Goal: Information Seeking & Learning: Learn about a topic

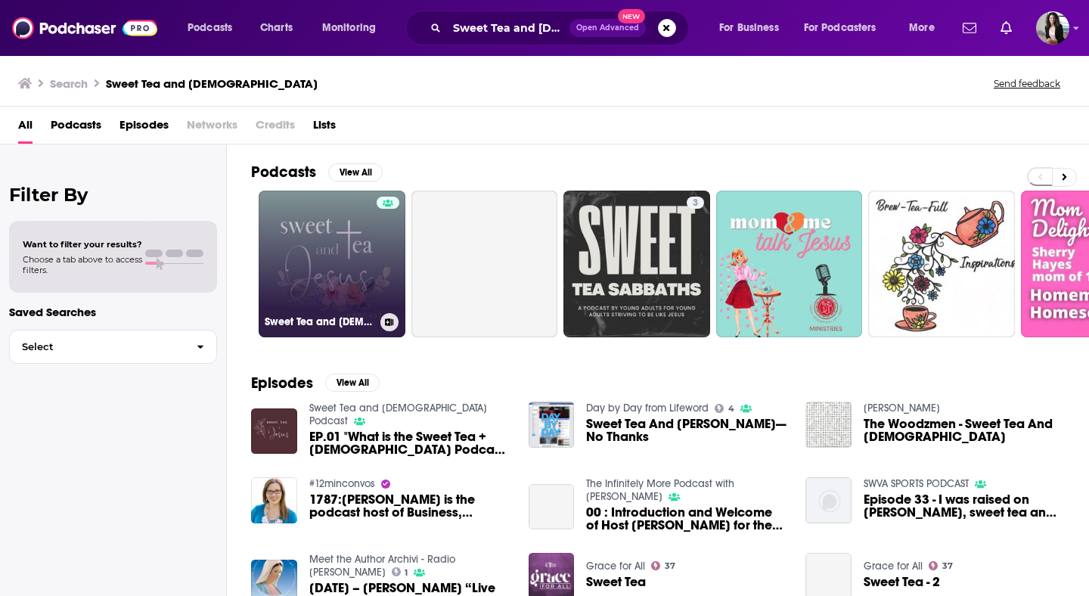
click at [325, 265] on link "Sweet Tea and [DEMOGRAPHIC_DATA] Podcast" at bounding box center [332, 264] width 147 height 147
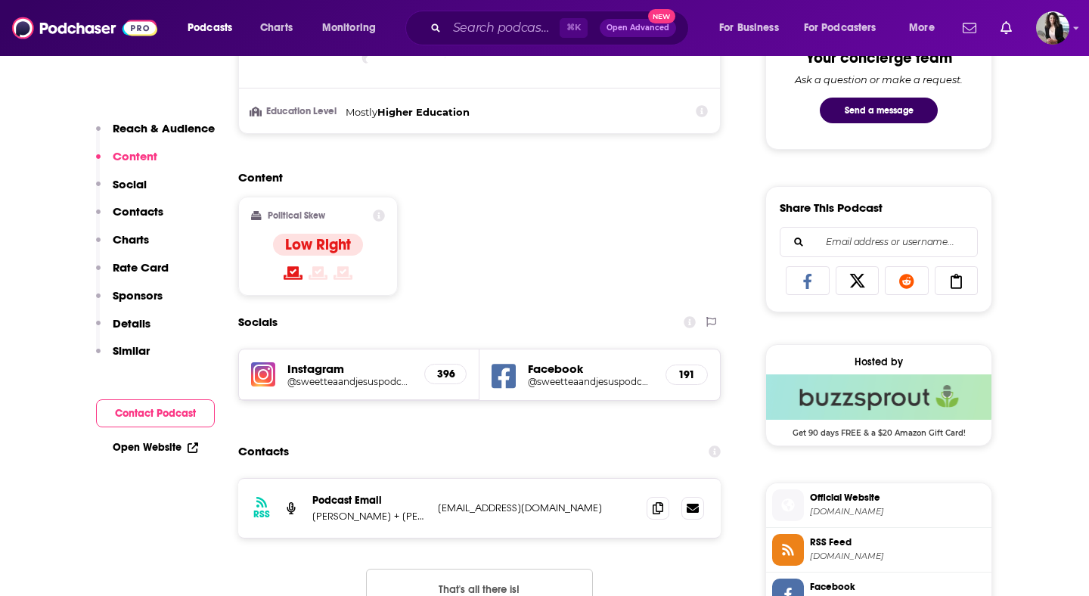
scroll to position [836, 0]
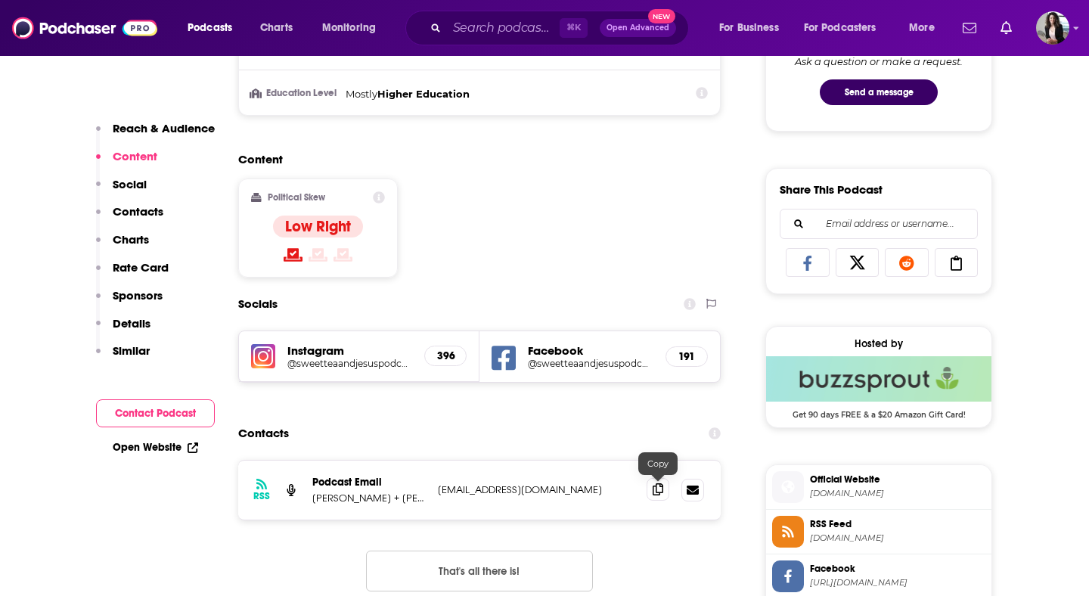
click at [653, 484] on icon at bounding box center [658, 489] width 11 height 12
click at [505, 28] on input "Search podcasts, credits, & more..." at bounding box center [503, 28] width 113 height 24
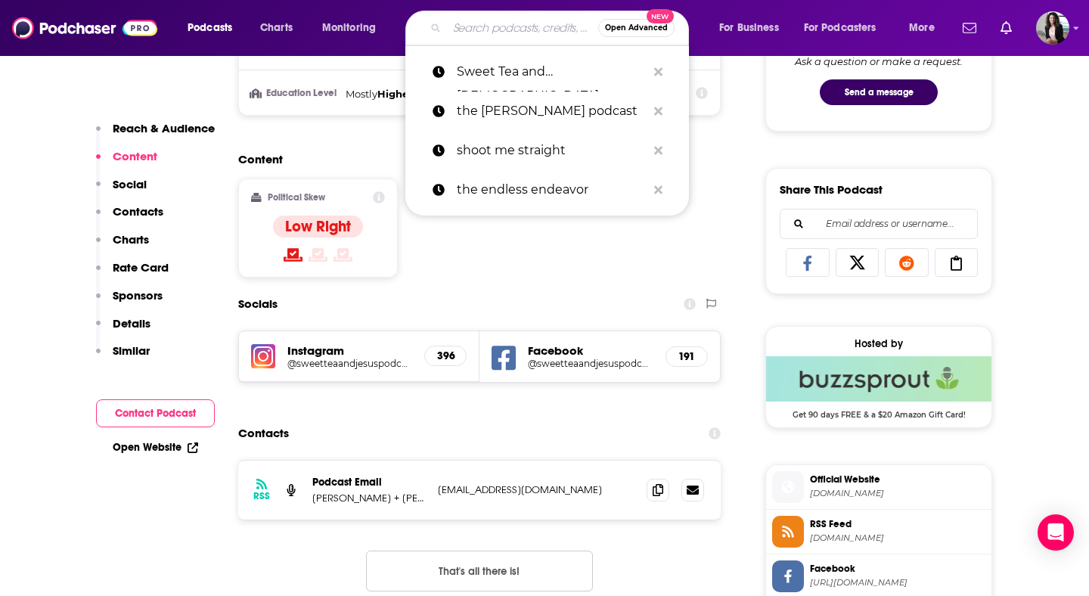
paste input "The (in)courage Podcast"
type input "The (in)courage Podcast"
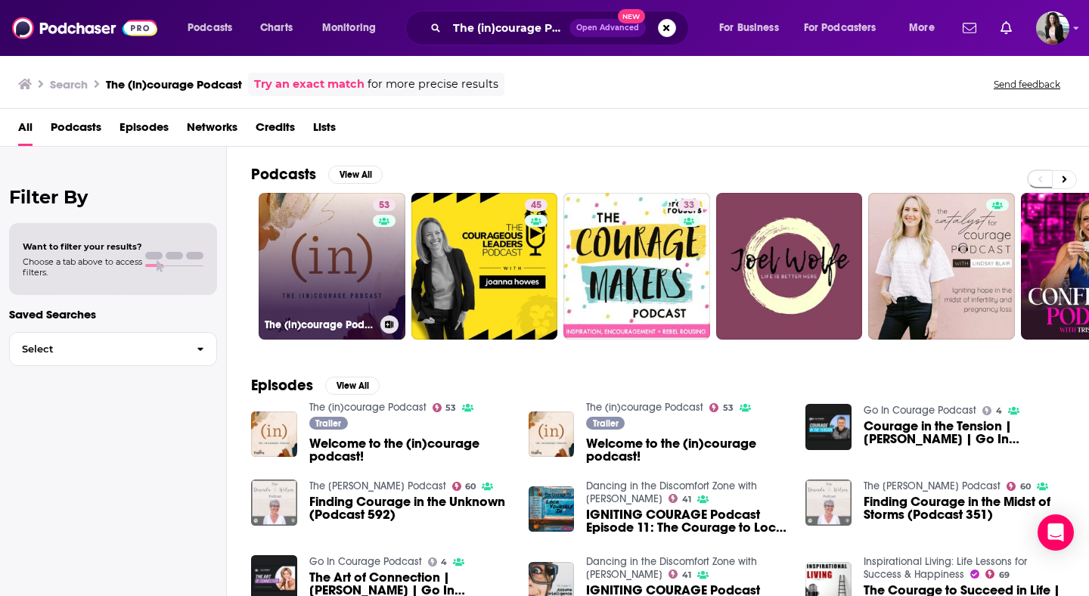
click at [349, 234] on link "53 The (in)courage Podcast" at bounding box center [332, 266] width 147 height 147
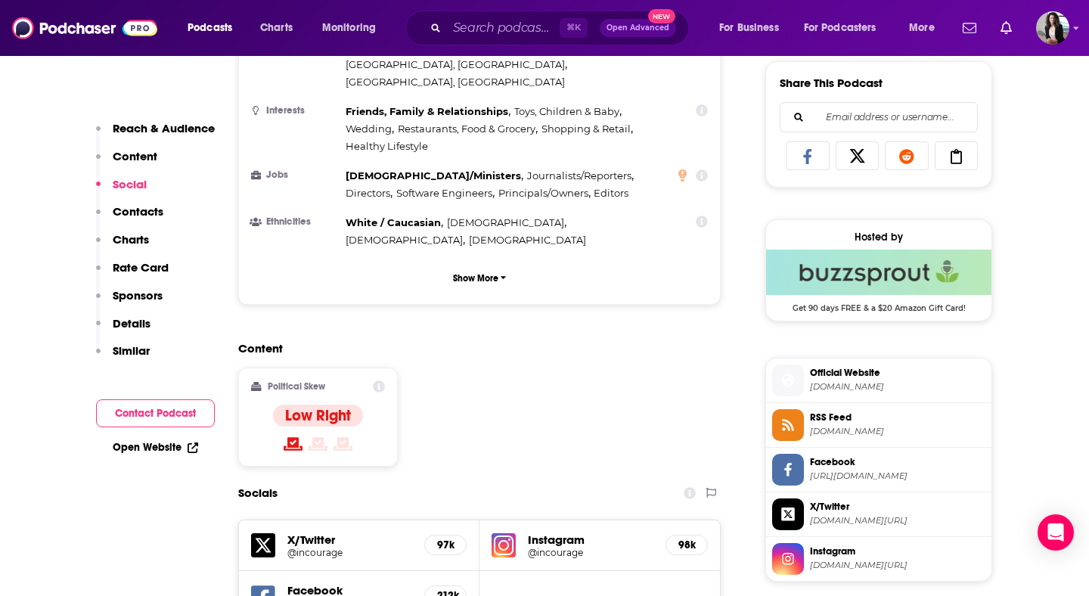
scroll to position [1115, 0]
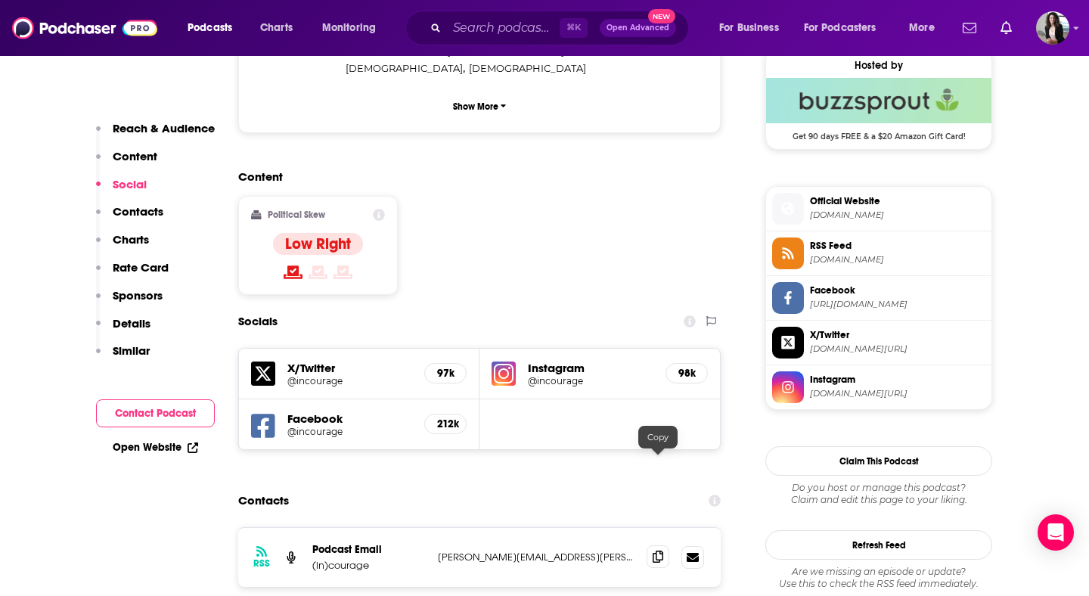
click at [657, 551] on icon at bounding box center [658, 557] width 11 height 12
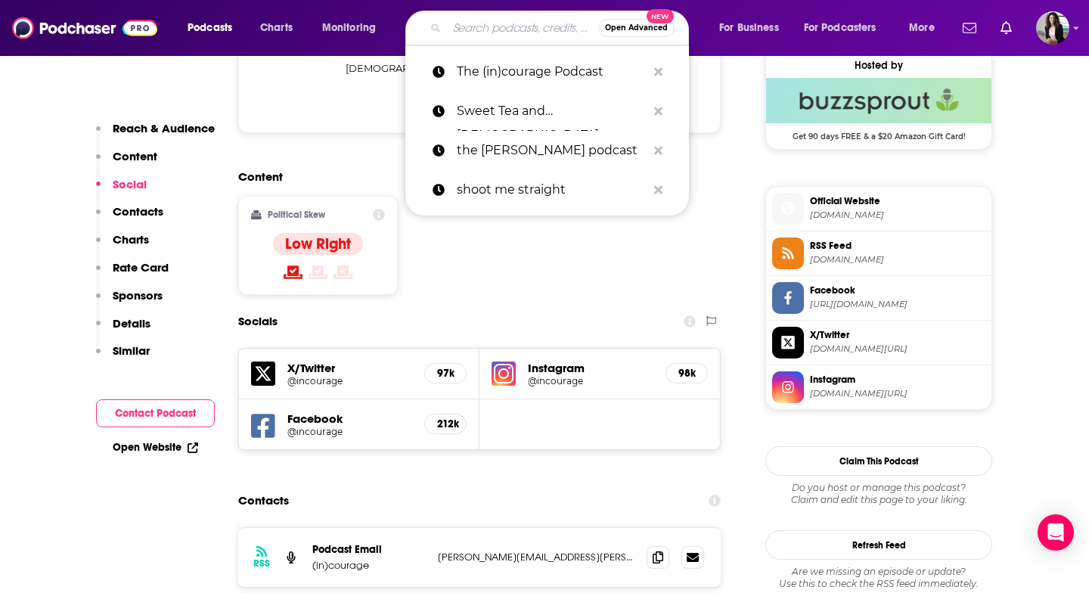
click at [499, 32] on input "Search podcasts, credits, & more..." at bounding box center [522, 28] width 151 height 24
paste input "The [DEMOGRAPHIC_DATA] for Normal People"
type input "The [DEMOGRAPHIC_DATA] for Normal People"
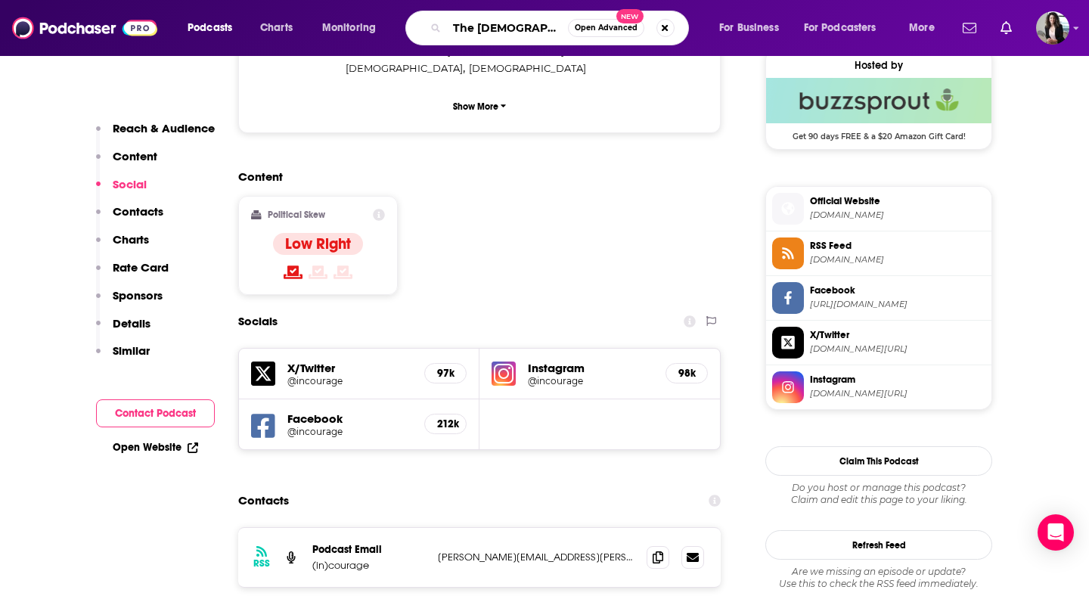
scroll to position [0, 48]
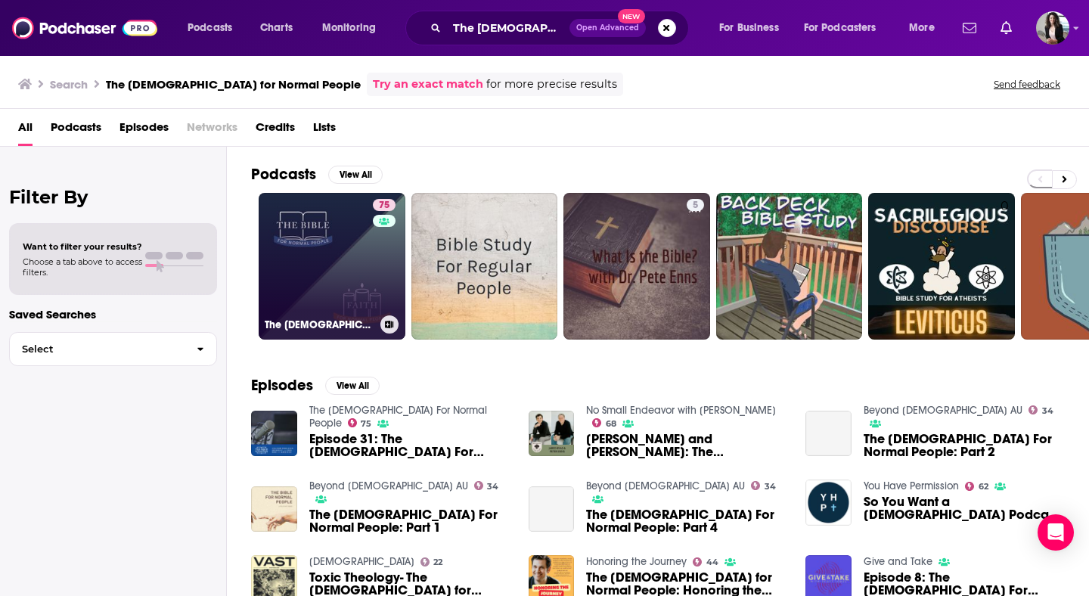
click at [349, 250] on link "75 The [DEMOGRAPHIC_DATA] For Normal People" at bounding box center [332, 266] width 147 height 147
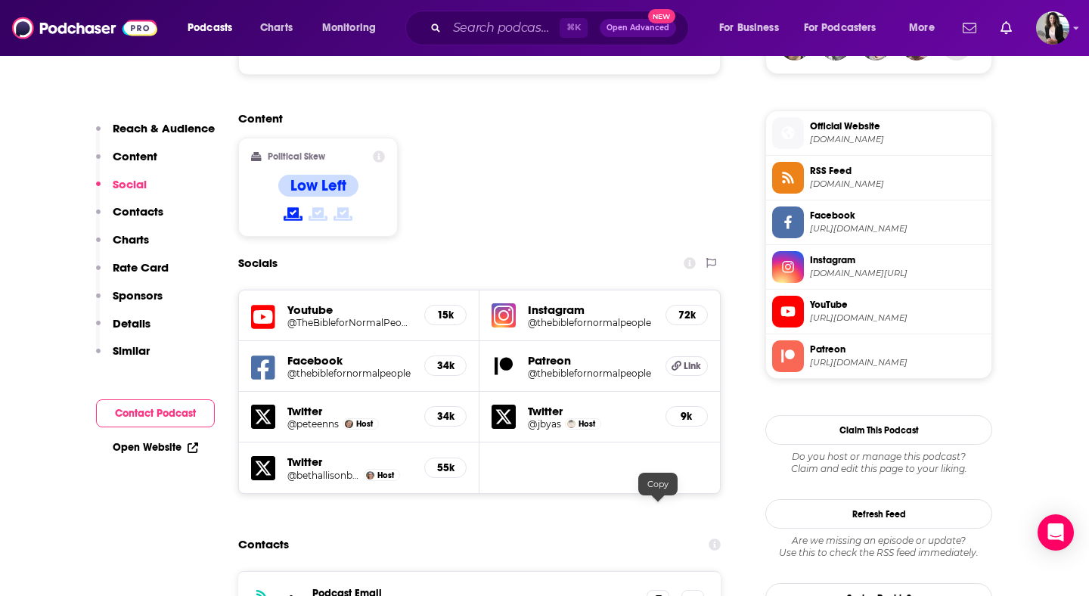
scroll to position [1392, 0]
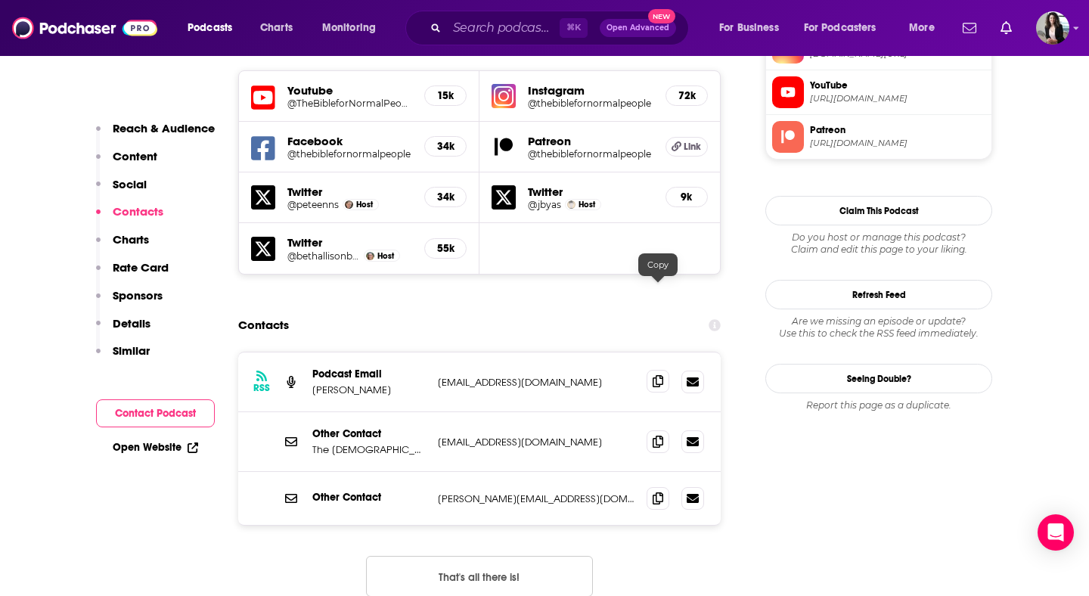
click at [653, 375] on icon at bounding box center [658, 381] width 11 height 12
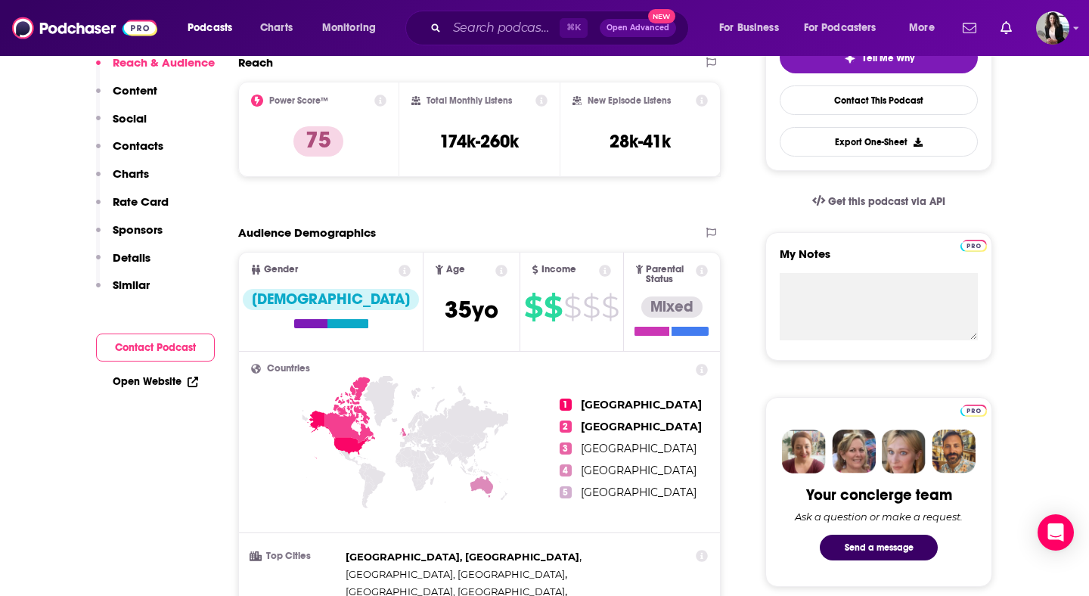
scroll to position [0, 0]
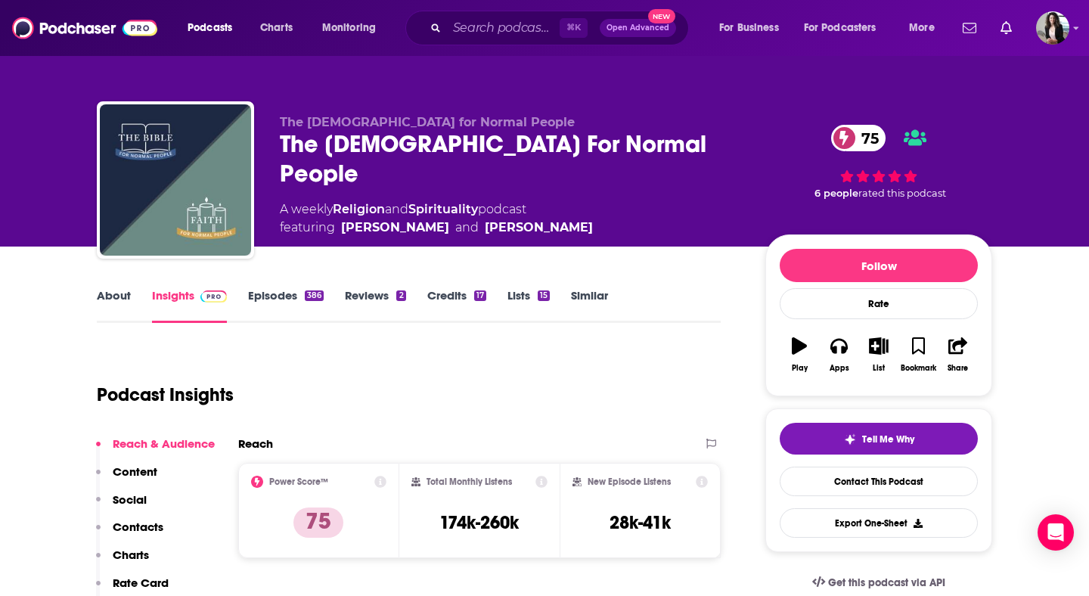
click at [261, 307] on link "Episodes 386" at bounding box center [286, 305] width 76 height 35
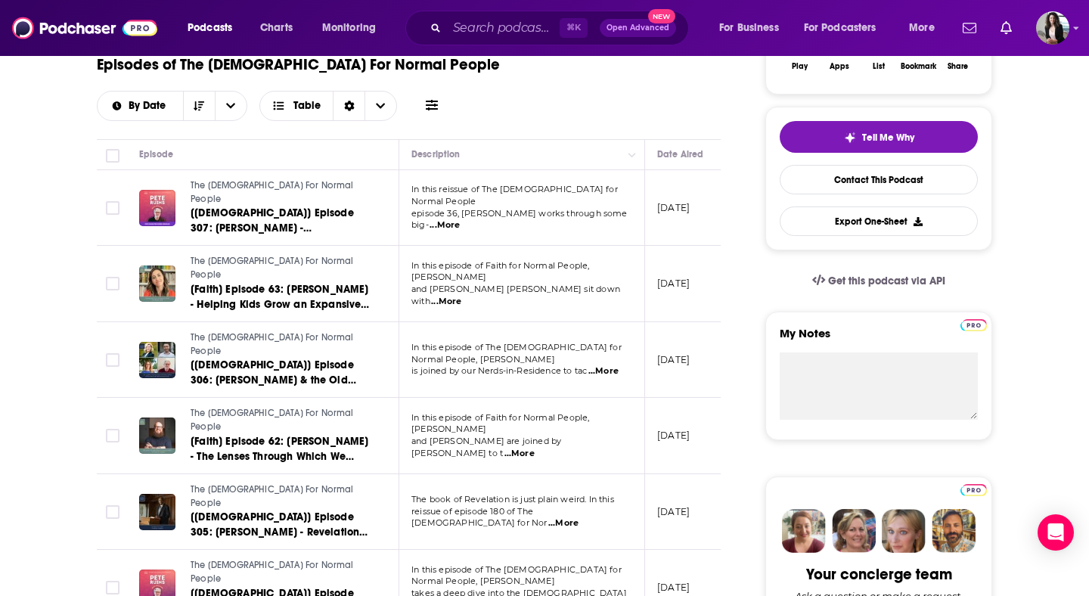
scroll to position [340, 0]
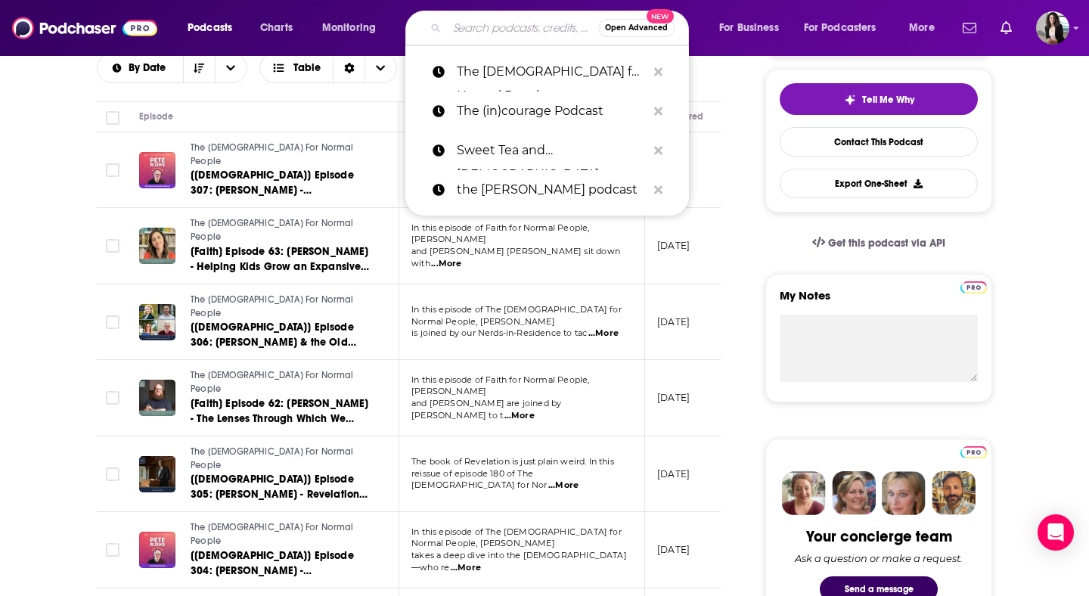
click at [478, 26] on input "Search podcasts, credits, & more..." at bounding box center [522, 28] width 151 height 24
paste input "Girls Gone [DEMOGRAPHIC_DATA]"
type input "Girls Gone [DEMOGRAPHIC_DATA]"
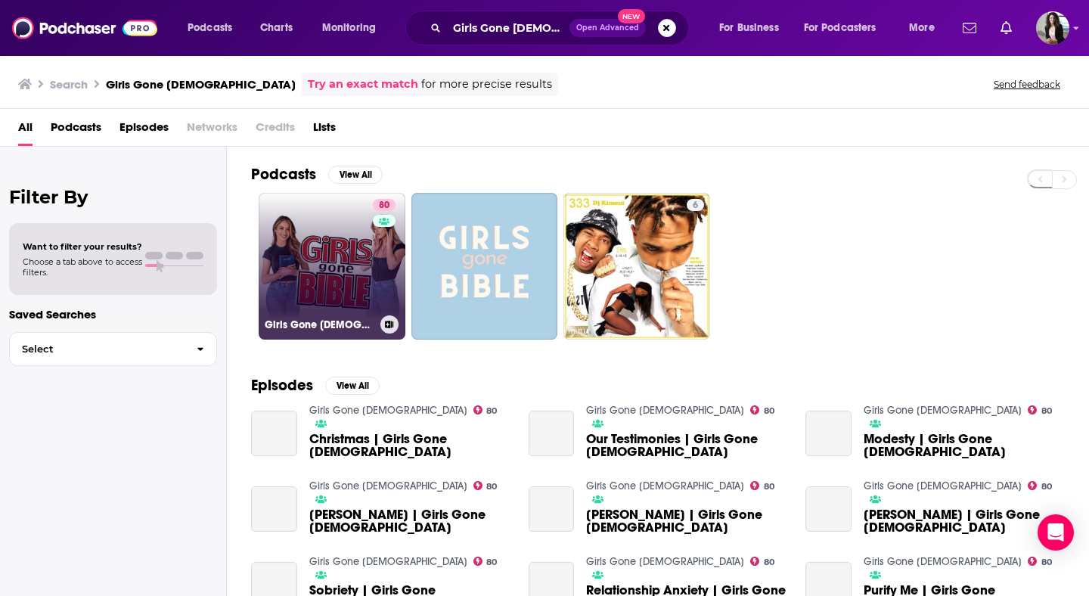
click at [303, 216] on link "80 Girls Gone [DEMOGRAPHIC_DATA]" at bounding box center [332, 266] width 147 height 147
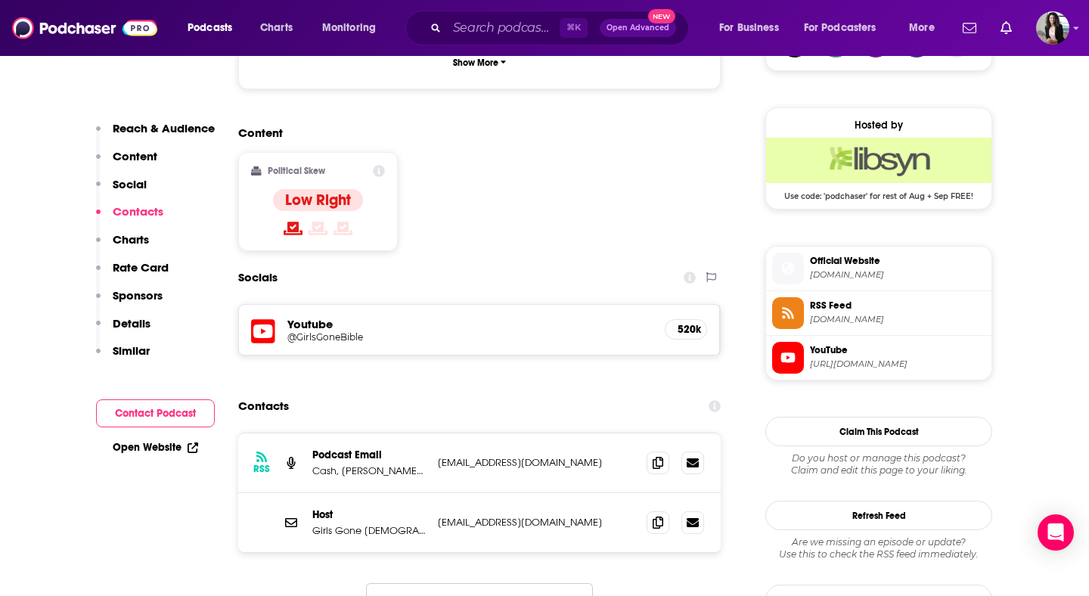
scroll to position [1185, 0]
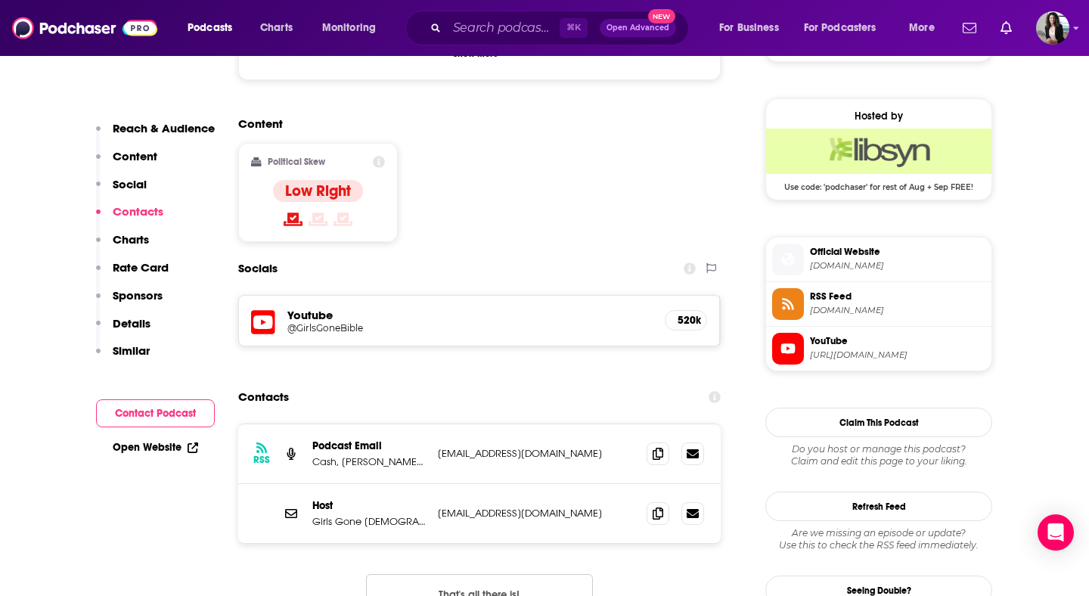
click at [496, 574] on button "That's all there is!" at bounding box center [479, 594] width 227 height 41
click at [659, 507] on icon at bounding box center [658, 513] width 11 height 12
click at [519, 28] on input "Search podcasts, credits, & more..." at bounding box center [503, 28] width 113 height 24
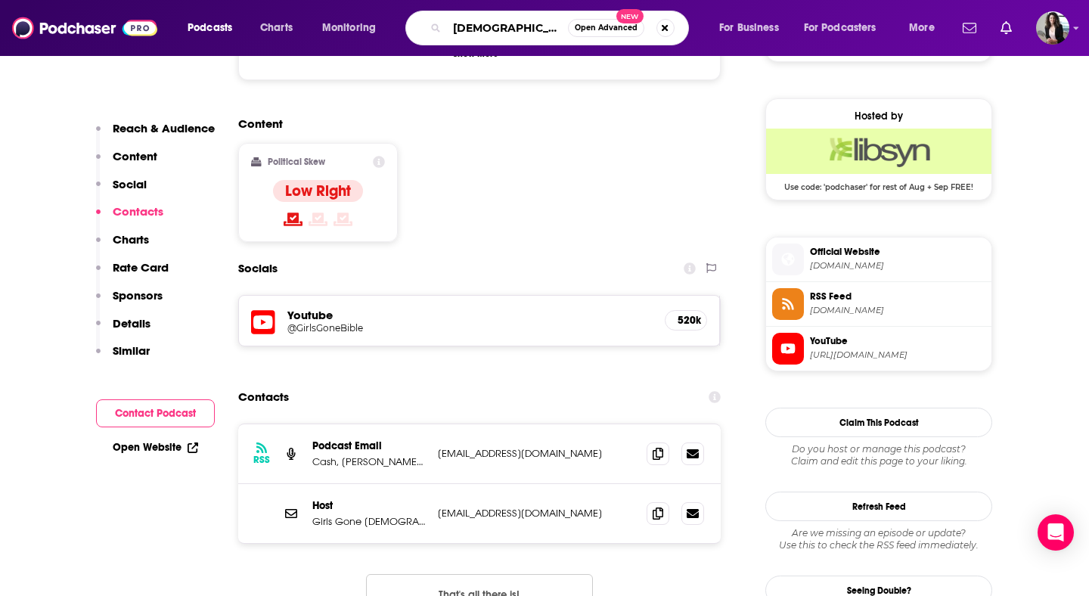
type input "[DEMOGRAPHIC_DATA] hears her"
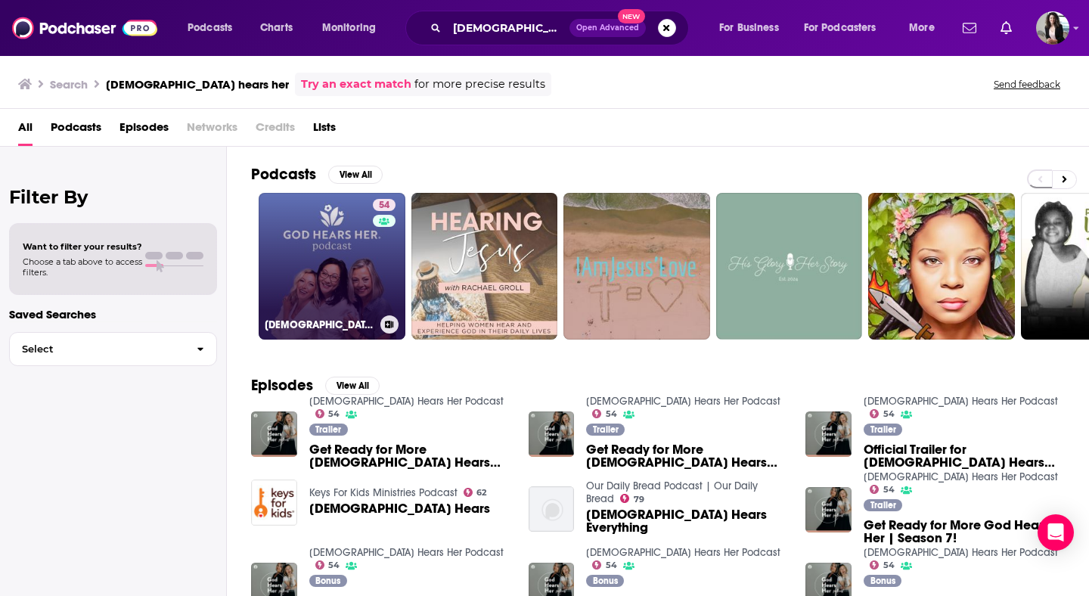
click at [317, 254] on link "54 [DEMOGRAPHIC_DATA] Hears Her Podcast" at bounding box center [332, 266] width 147 height 147
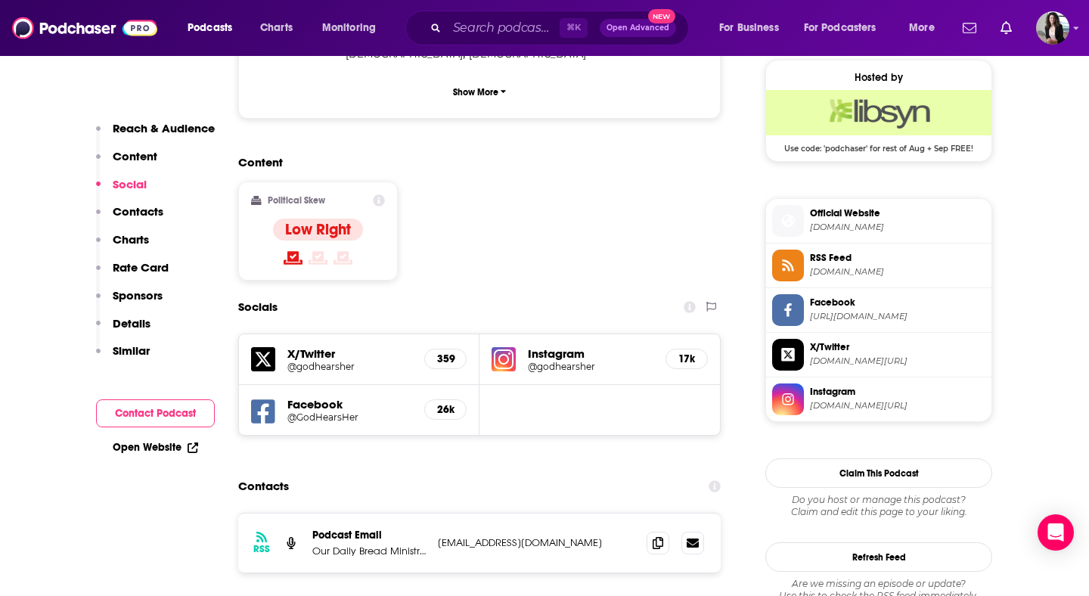
scroll to position [1226, 0]
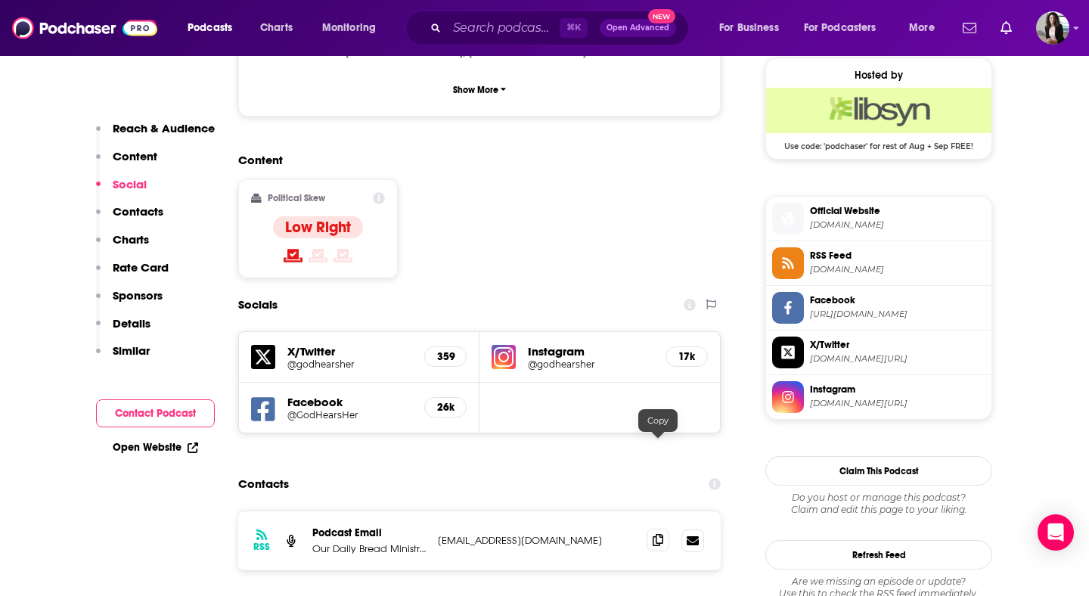
click at [656, 529] on span at bounding box center [658, 540] width 23 height 23
click at [494, 29] on input "Search podcasts, credits, & more..." at bounding box center [503, 28] width 113 height 24
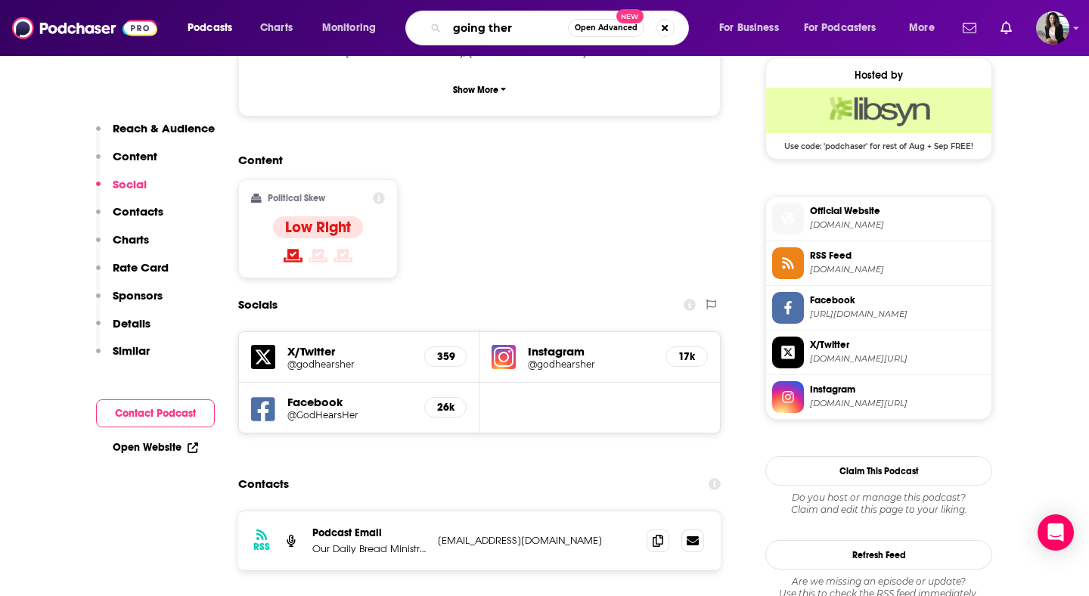
type input "going there"
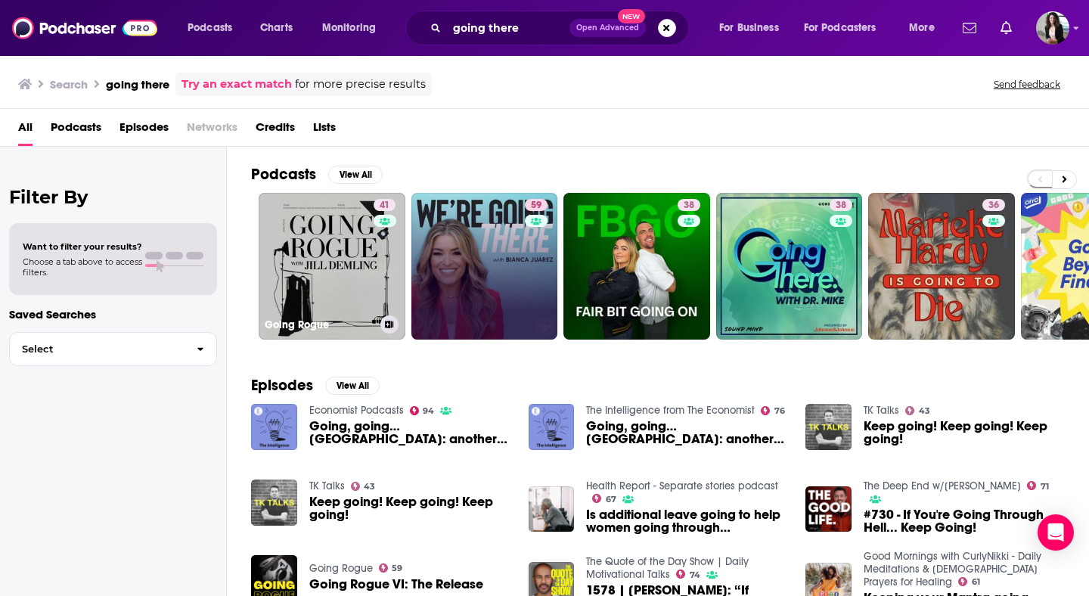
click at [481, 233] on link "59" at bounding box center [484, 266] width 147 height 147
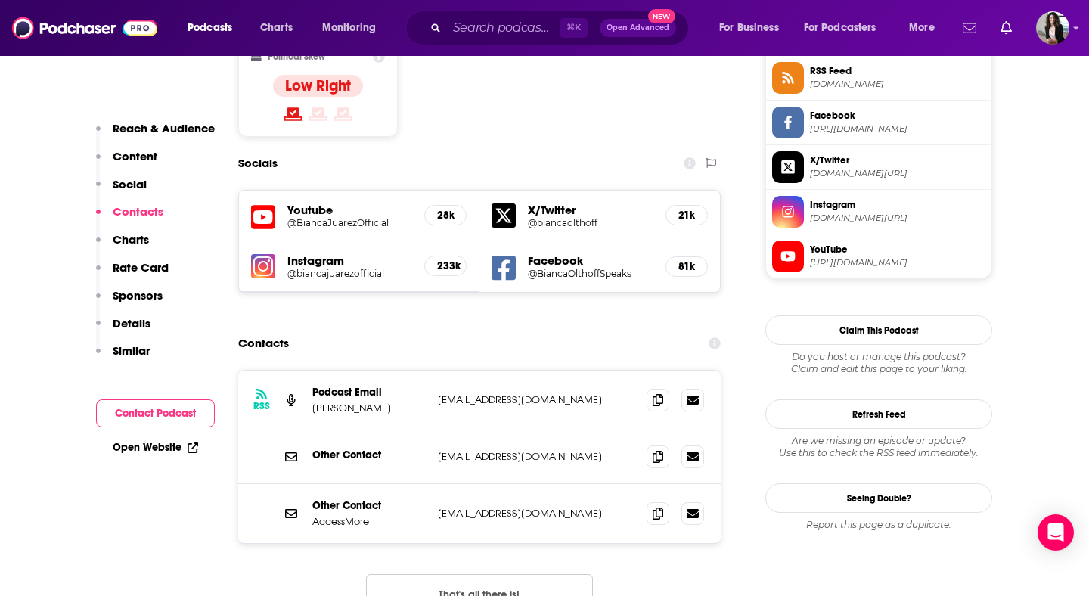
scroll to position [1281, 0]
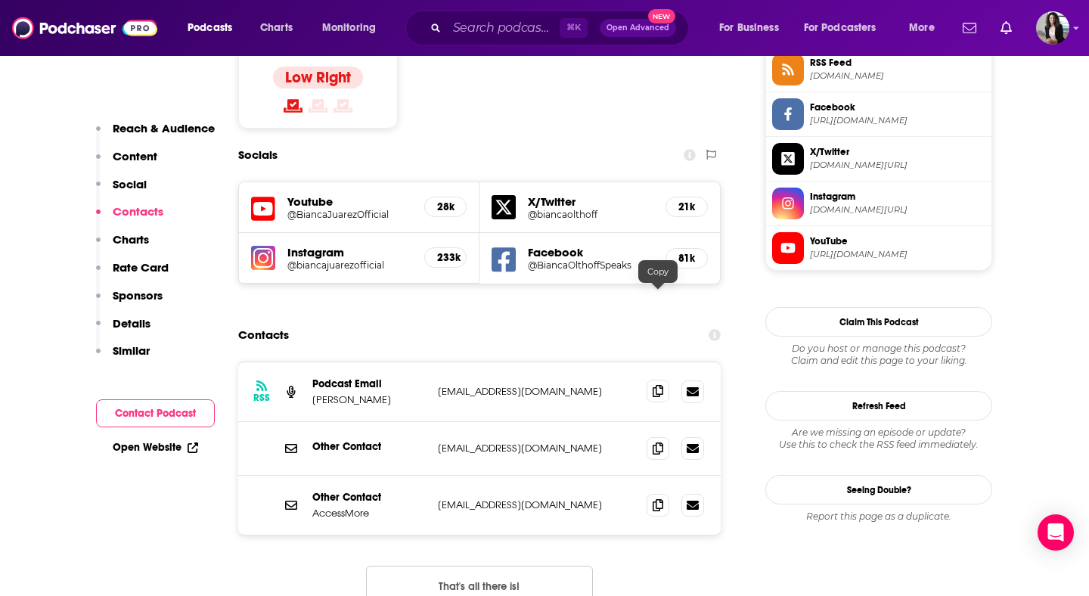
click at [658, 385] on icon at bounding box center [658, 391] width 11 height 12
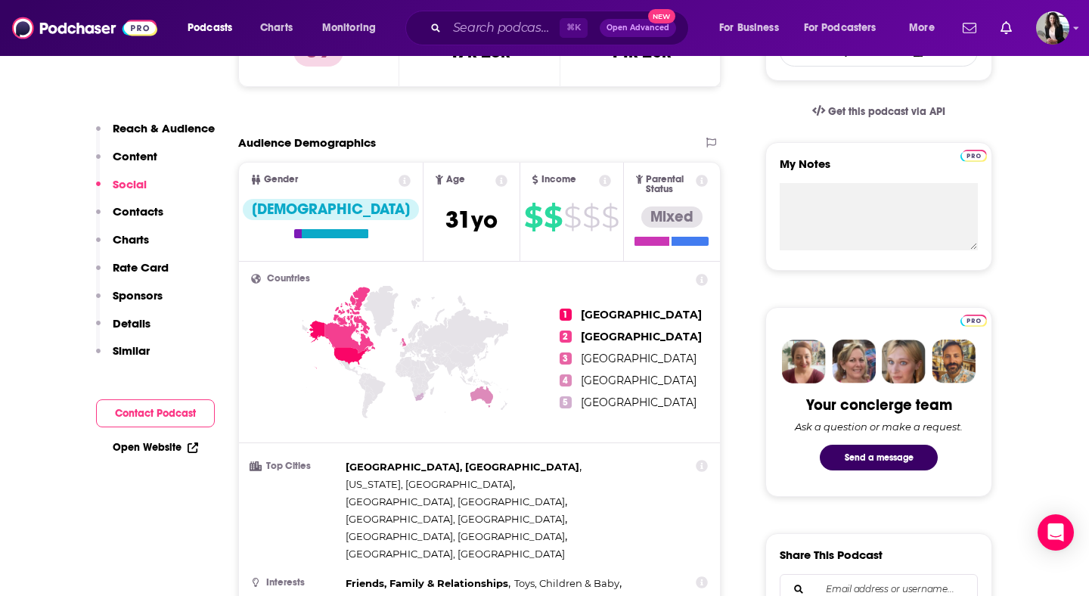
scroll to position [0, 0]
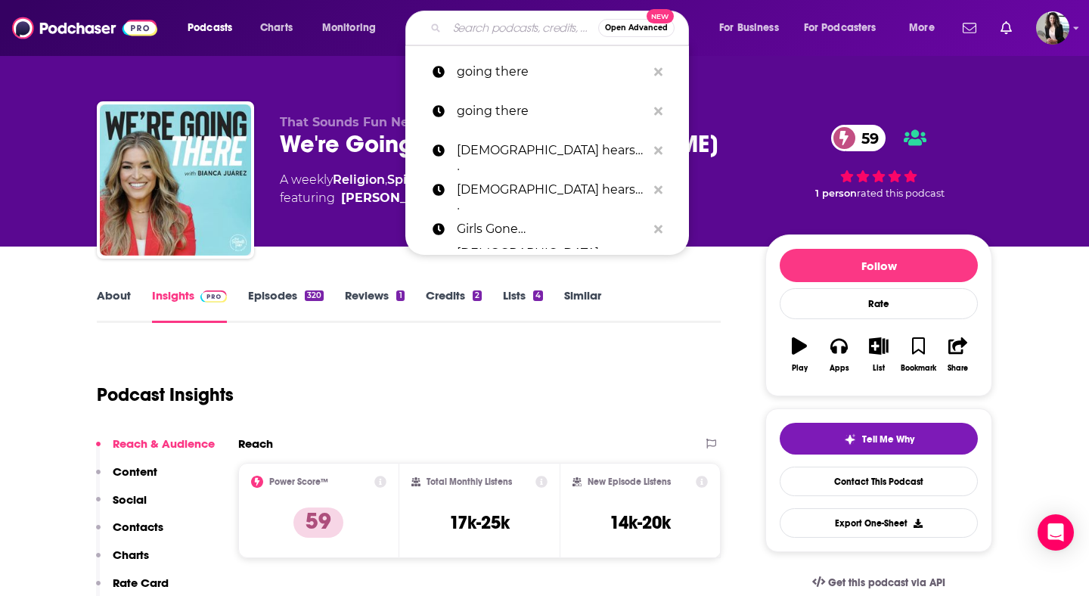
click at [505, 29] on input "Search podcasts, credits, & more..." at bounding box center [522, 28] width 151 height 24
paste input "Hear Him Louder"
type input "Hear Him Louder"
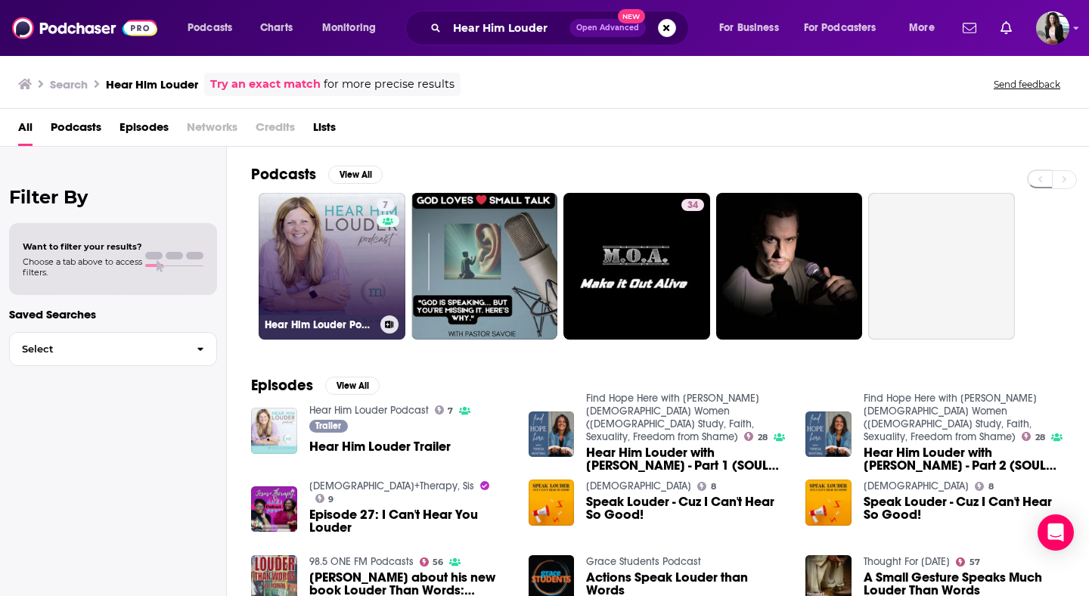
click at [322, 243] on link "7 Hear Him Louder Podcast" at bounding box center [332, 266] width 147 height 147
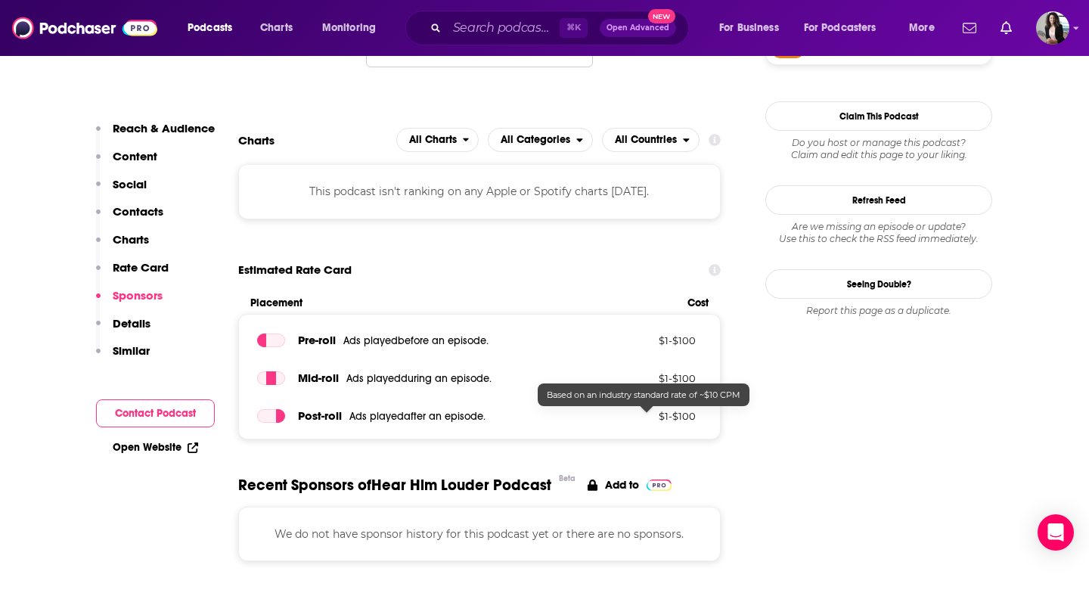
scroll to position [877, 0]
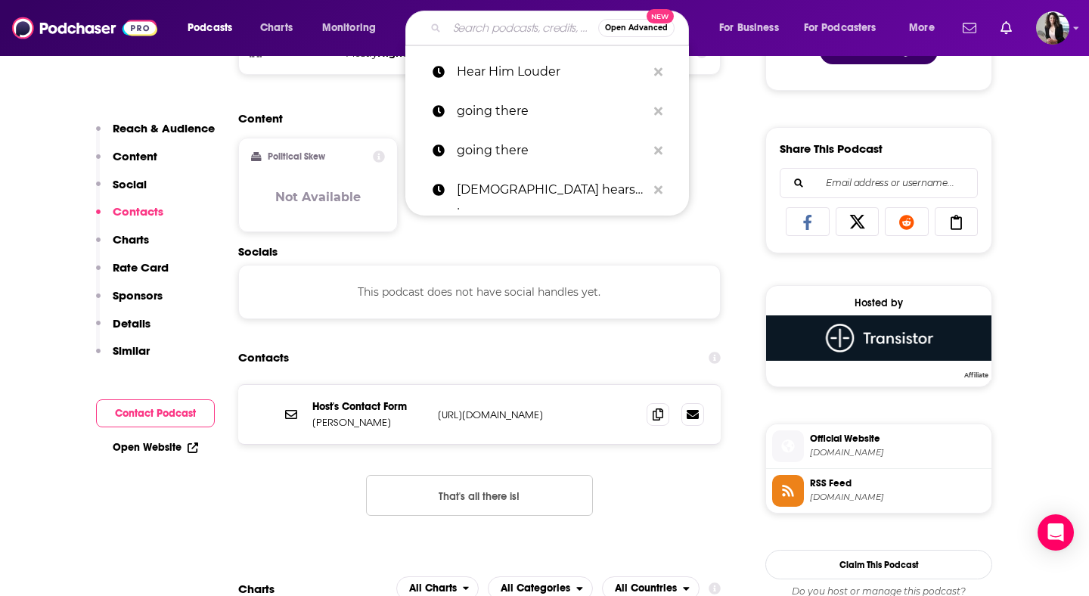
click at [480, 36] on input "Search podcasts, credits, & more..." at bounding box center [522, 28] width 151 height 24
paste input "Grow + Go"
type input "Grow + Go"
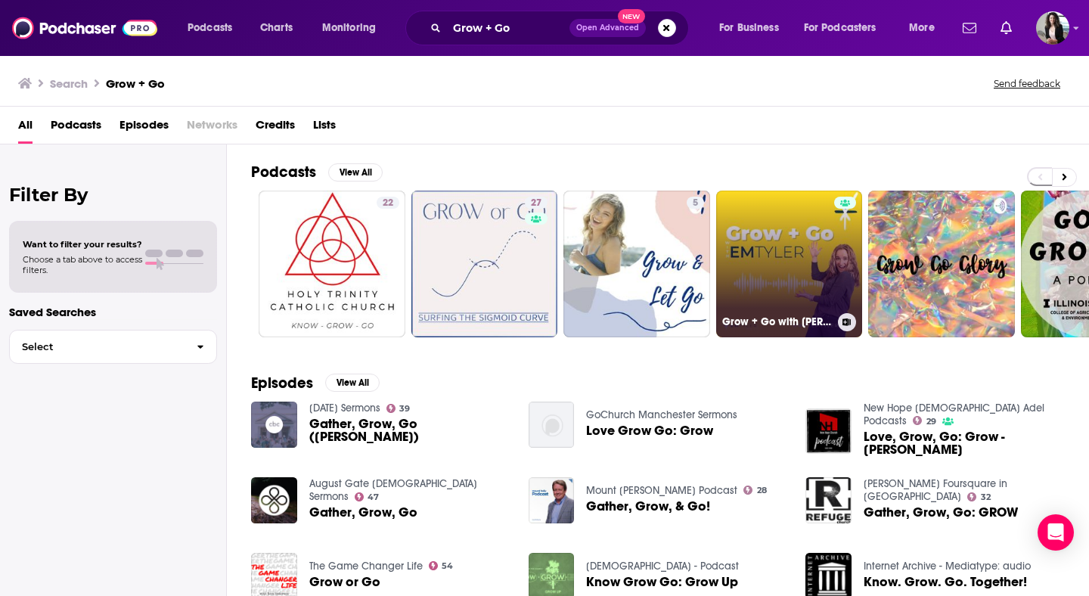
click at [786, 272] on link "Grow + Go with [PERSON_NAME]" at bounding box center [789, 264] width 147 height 147
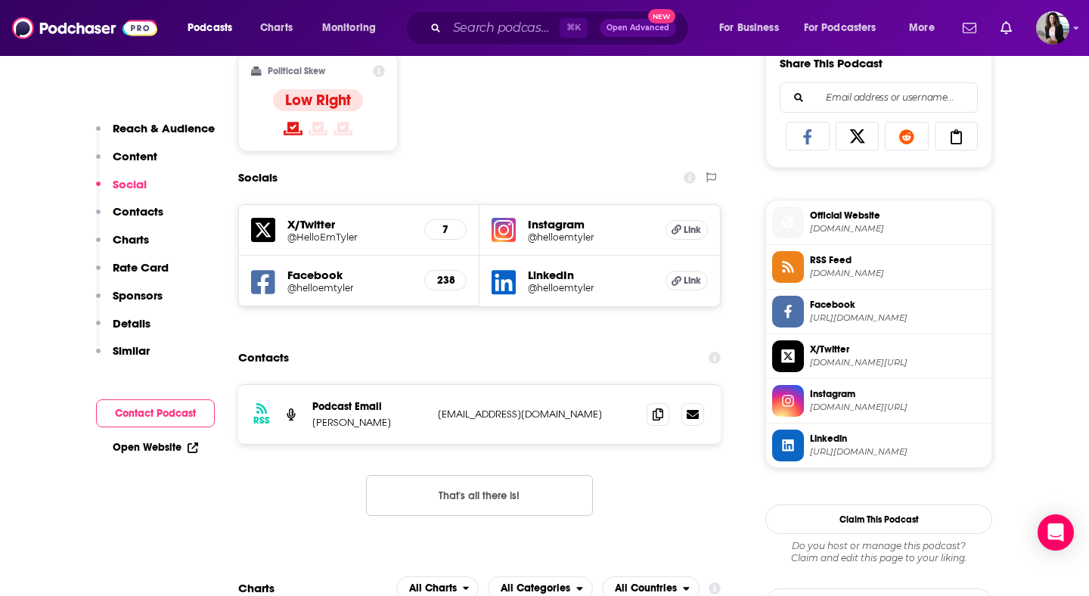
scroll to position [969, 0]
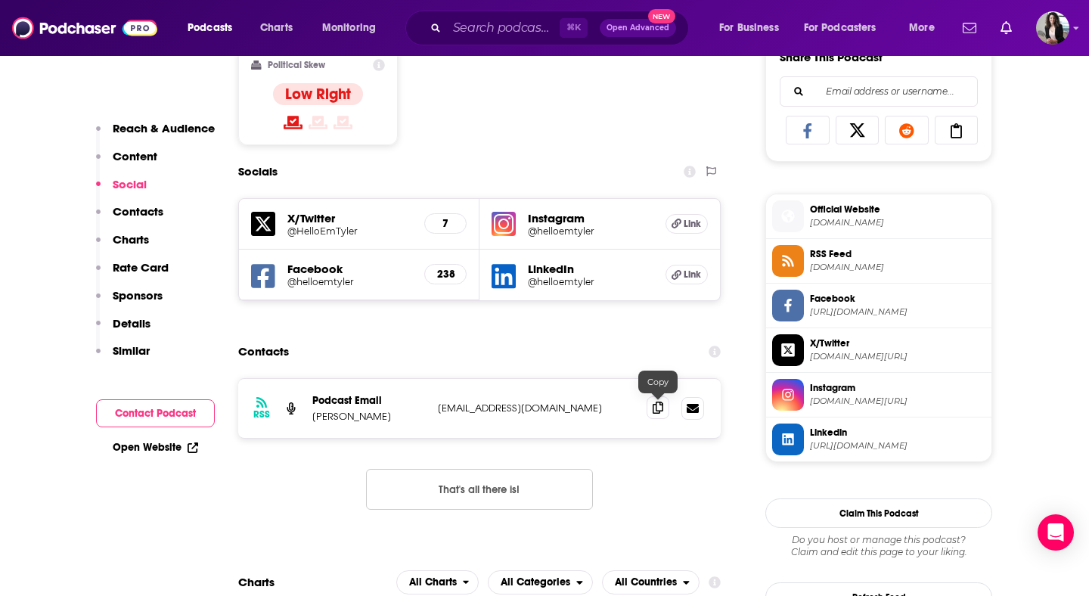
click at [666, 411] on span at bounding box center [658, 407] width 23 height 23
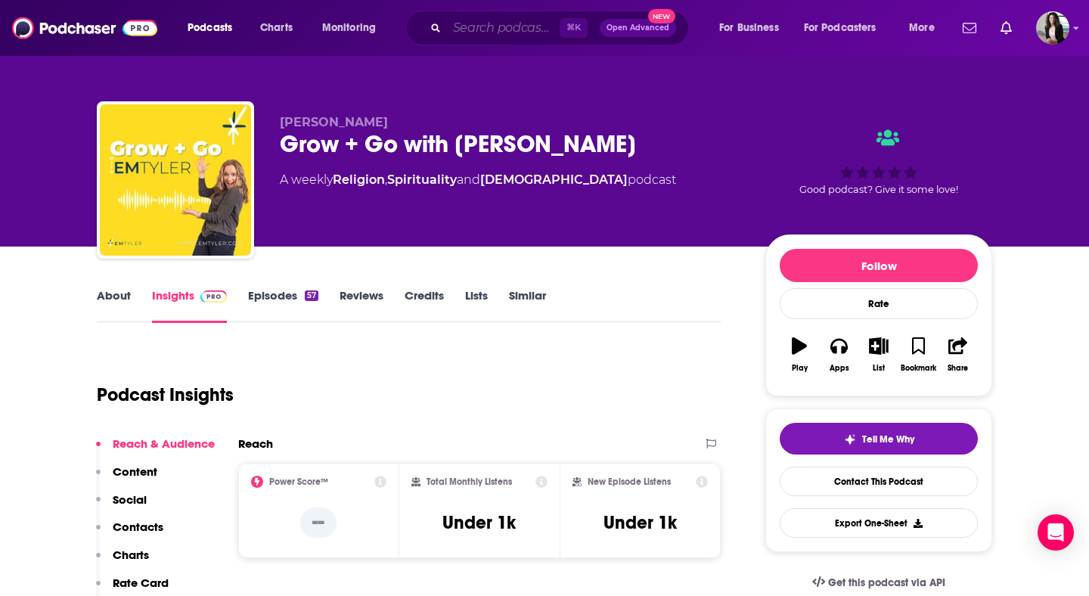
click at [510, 33] on input "Search podcasts, credits, & more..." at bounding box center [503, 28] width 113 height 24
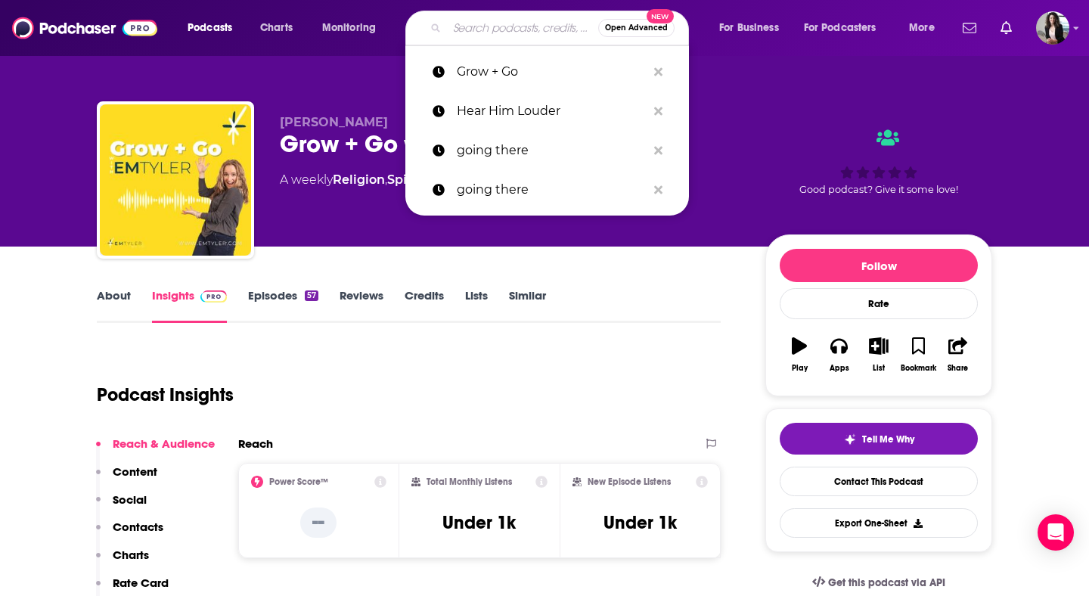
paste input "His Heartbeat with [PERSON_NAME]"
type input "His Heartbeat with [PERSON_NAME]"
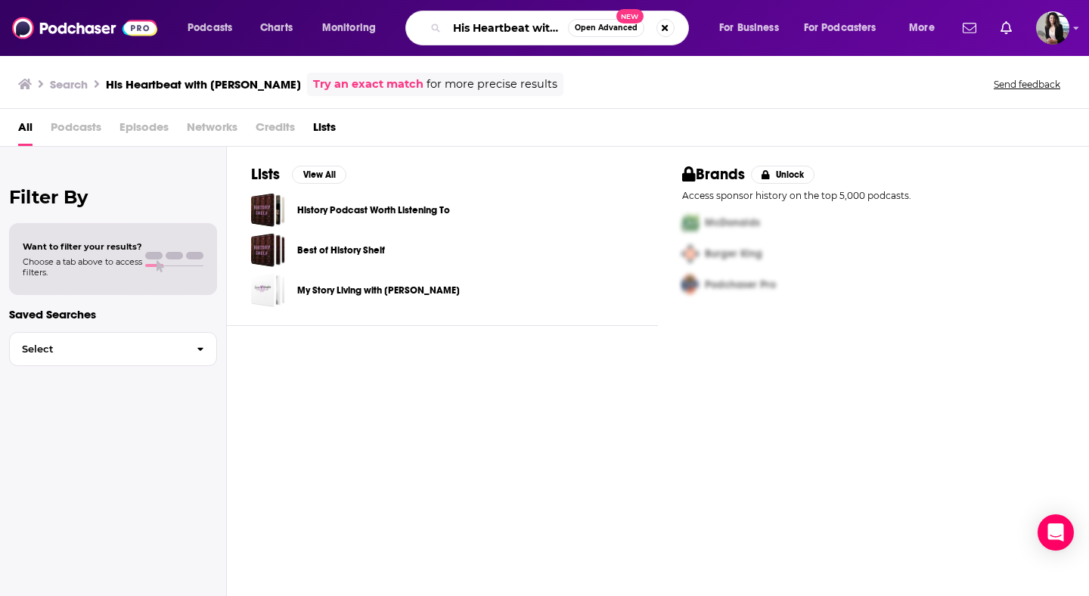
click at [514, 33] on input "His Heartbeat with [PERSON_NAME]" at bounding box center [507, 28] width 121 height 24
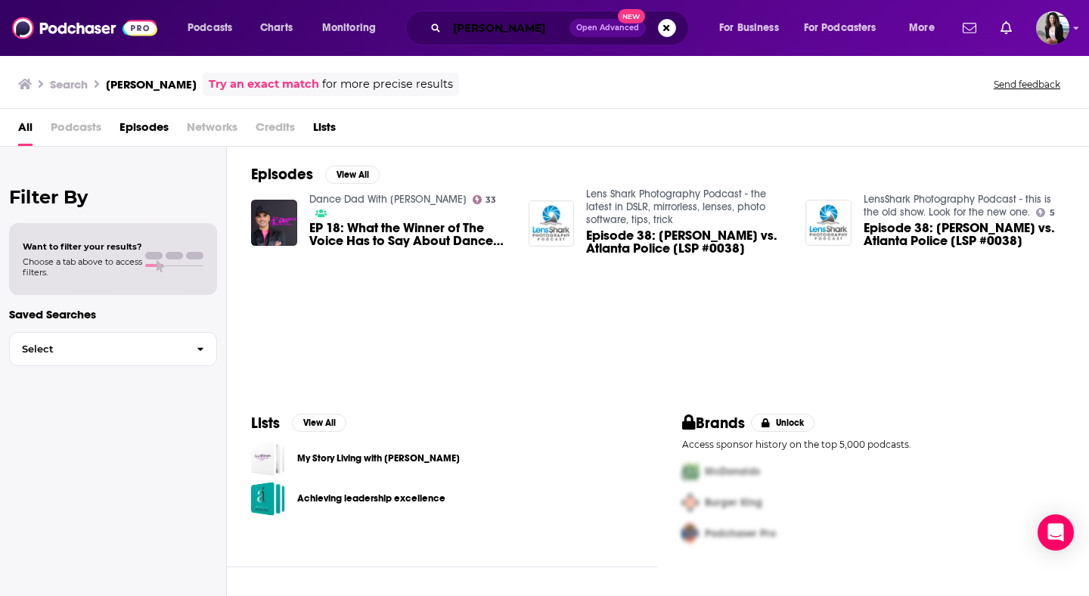
click at [519, 36] on input "[PERSON_NAME]" at bounding box center [508, 28] width 123 height 24
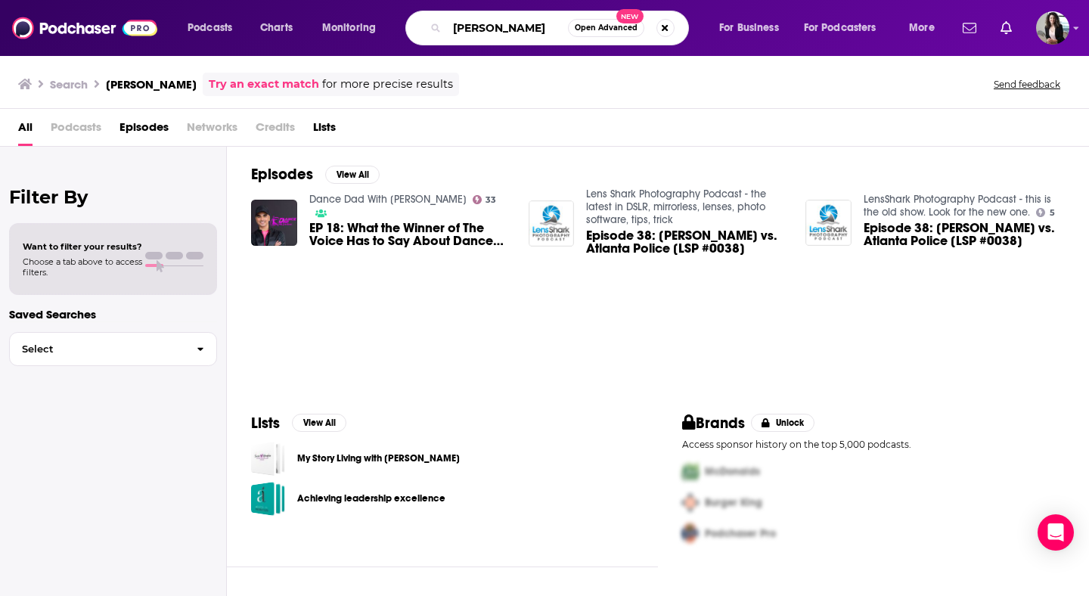
click at [519, 36] on input "[PERSON_NAME]" at bounding box center [507, 28] width 121 height 24
paste input "Knowing Faith"
type input "Knowing Faith"
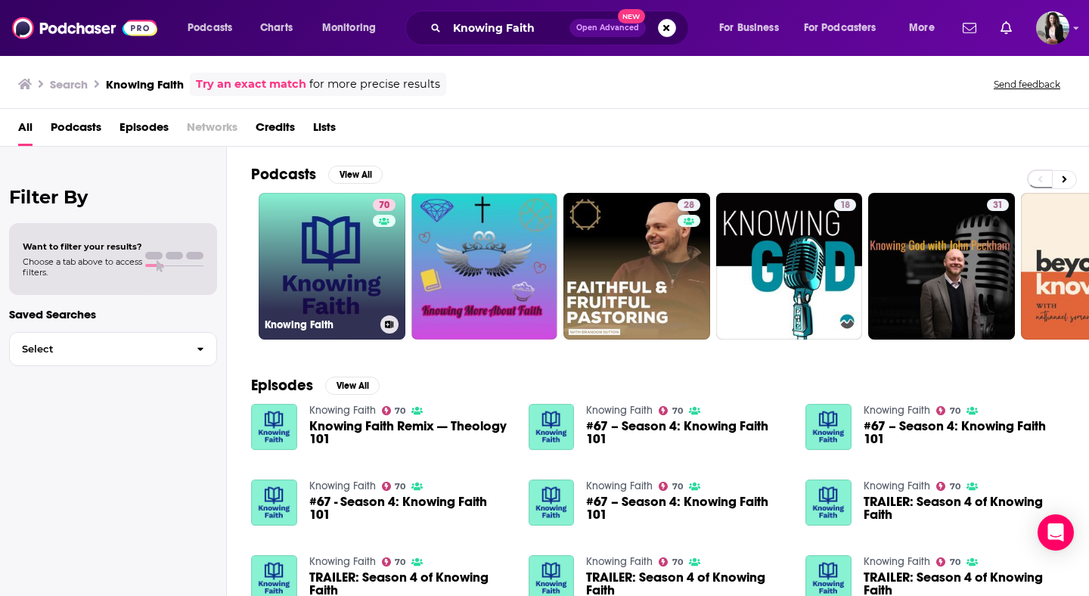
click at [305, 256] on link "70 Knowing Faith" at bounding box center [332, 266] width 147 height 147
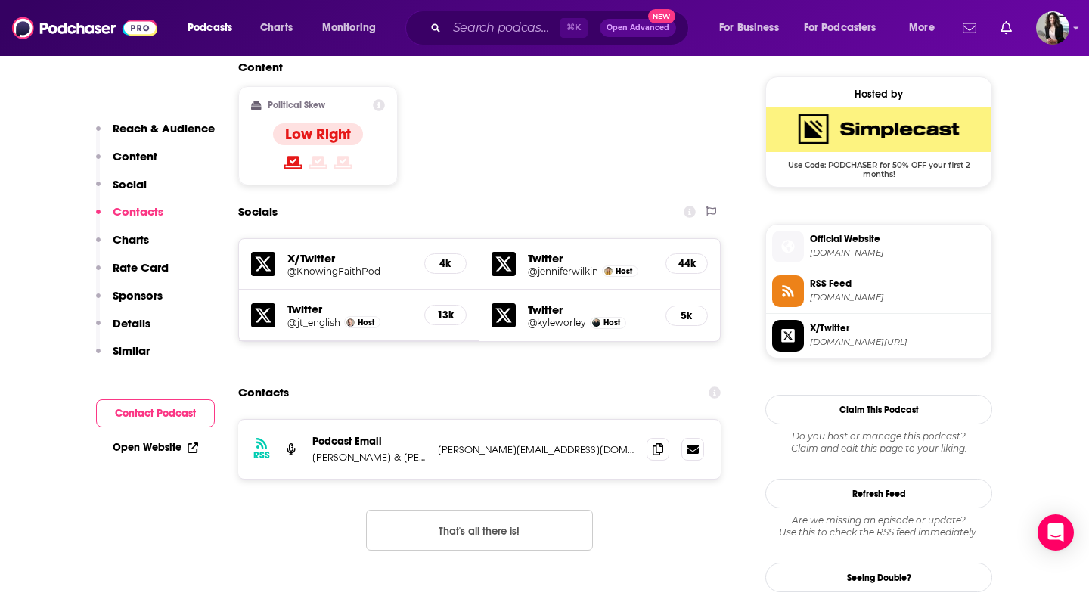
scroll to position [1230, 0]
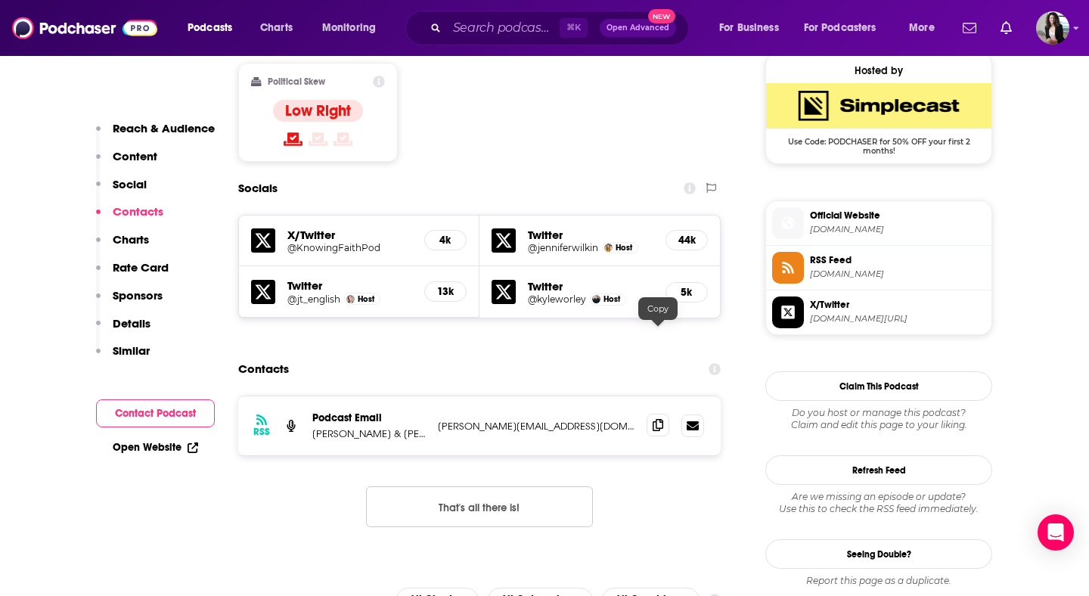
click at [655, 419] on icon at bounding box center [658, 425] width 11 height 12
click at [527, 20] on input "Search podcasts, credits, & more..." at bounding box center [503, 28] width 113 height 24
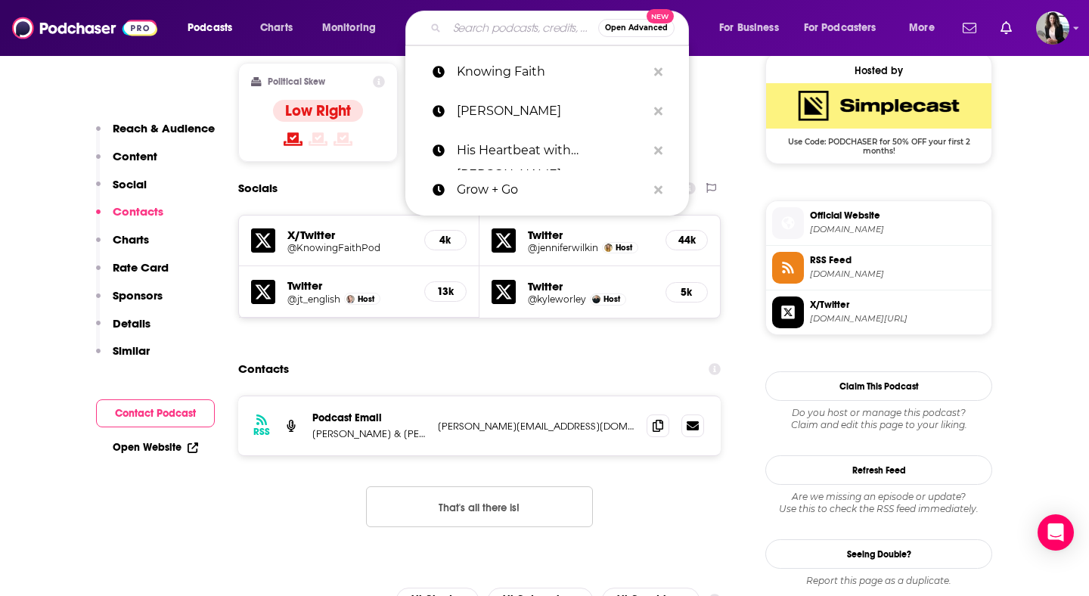
paste input "She Speaks Stories"
type input "She Speaks Stories"
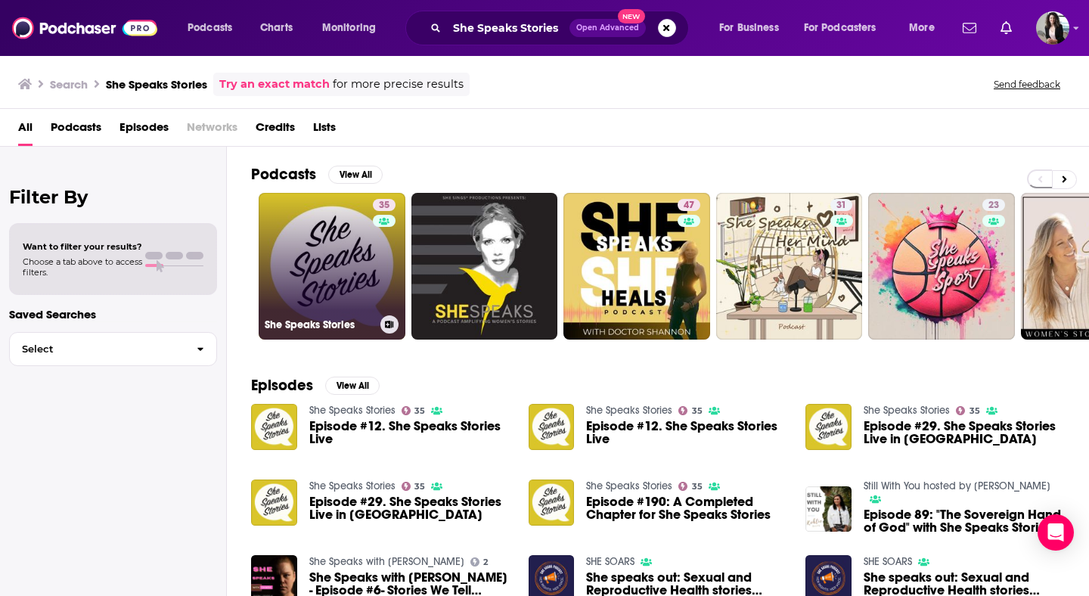
click at [320, 243] on link "35 She Speaks Stories" at bounding box center [332, 266] width 147 height 147
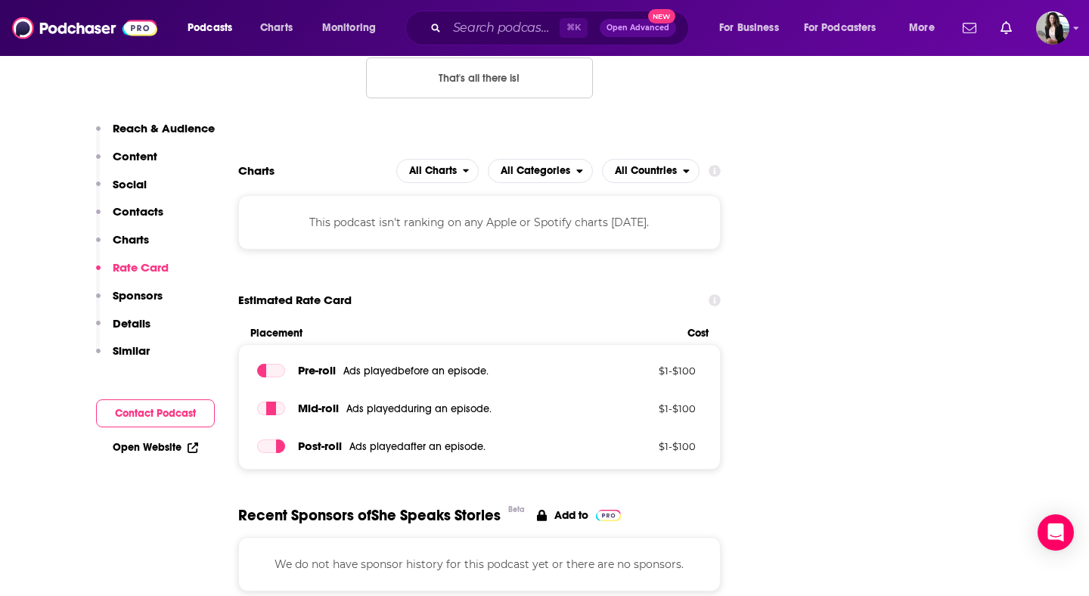
scroll to position [1434, 0]
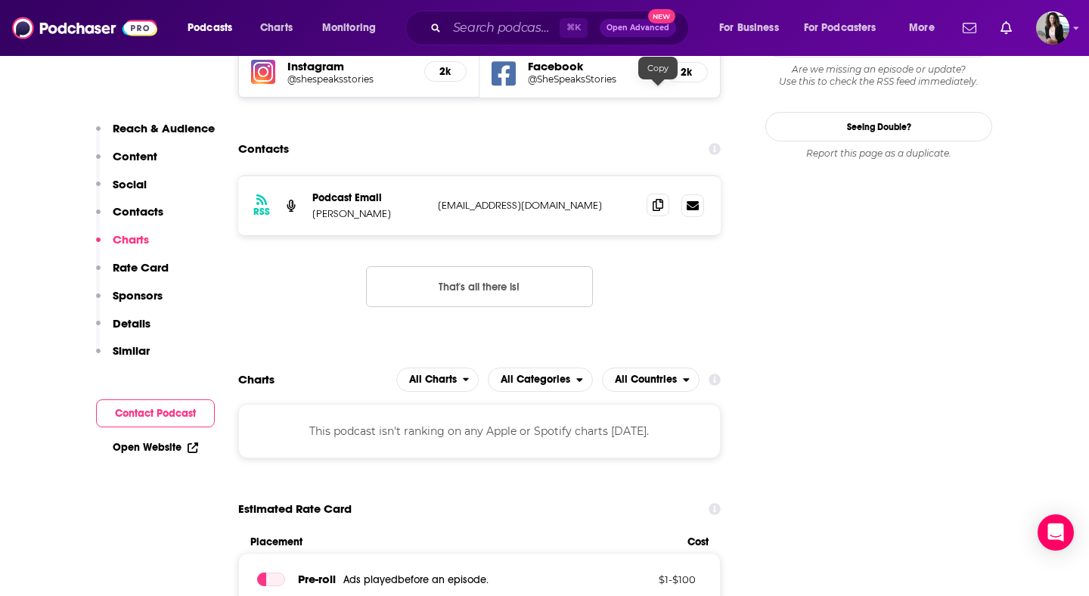
click at [650, 194] on span at bounding box center [658, 205] width 23 height 23
click at [503, 35] on input "Search podcasts, credits, & more..." at bounding box center [503, 28] width 113 height 24
paste input "Coffee and [DEMOGRAPHIC_DATA] Time"
type input "Coffee and [DEMOGRAPHIC_DATA] Time"
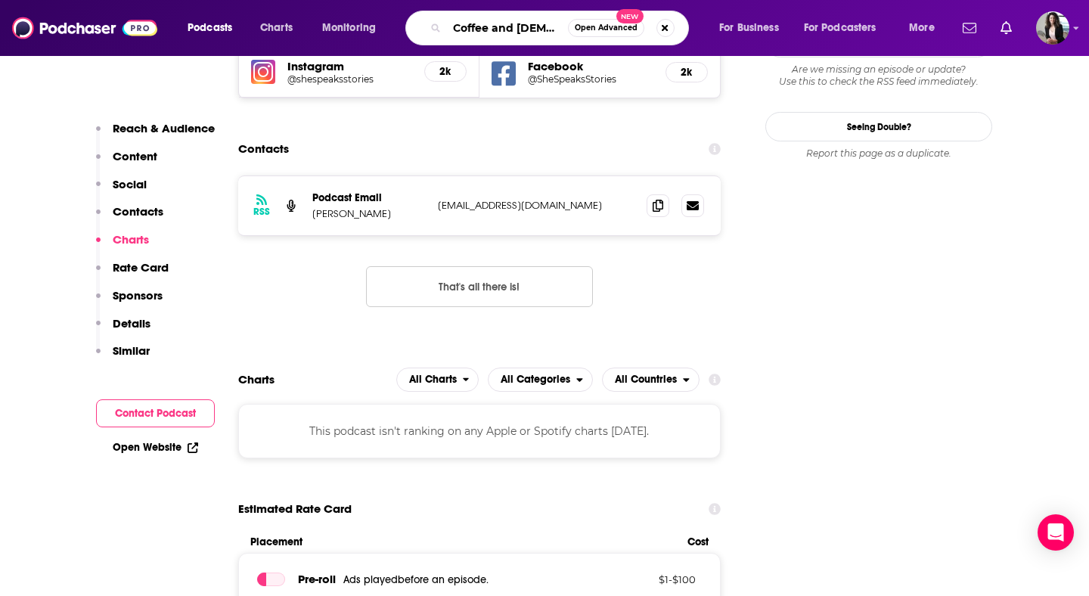
scroll to position [0, 14]
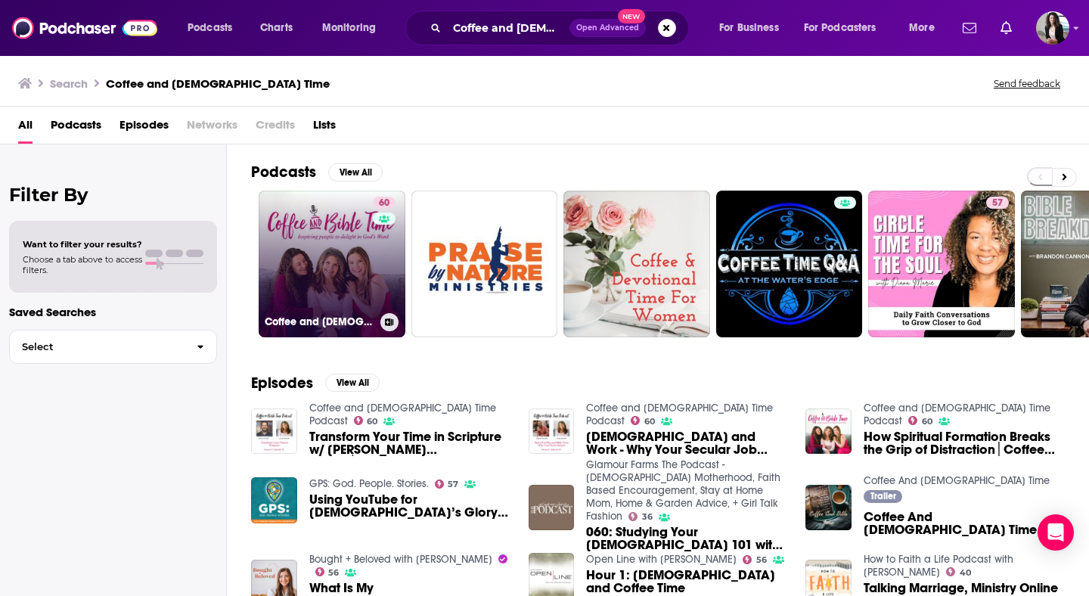
click at [333, 254] on link "60 Coffee and [DEMOGRAPHIC_DATA] Time Podcast" at bounding box center [332, 264] width 147 height 147
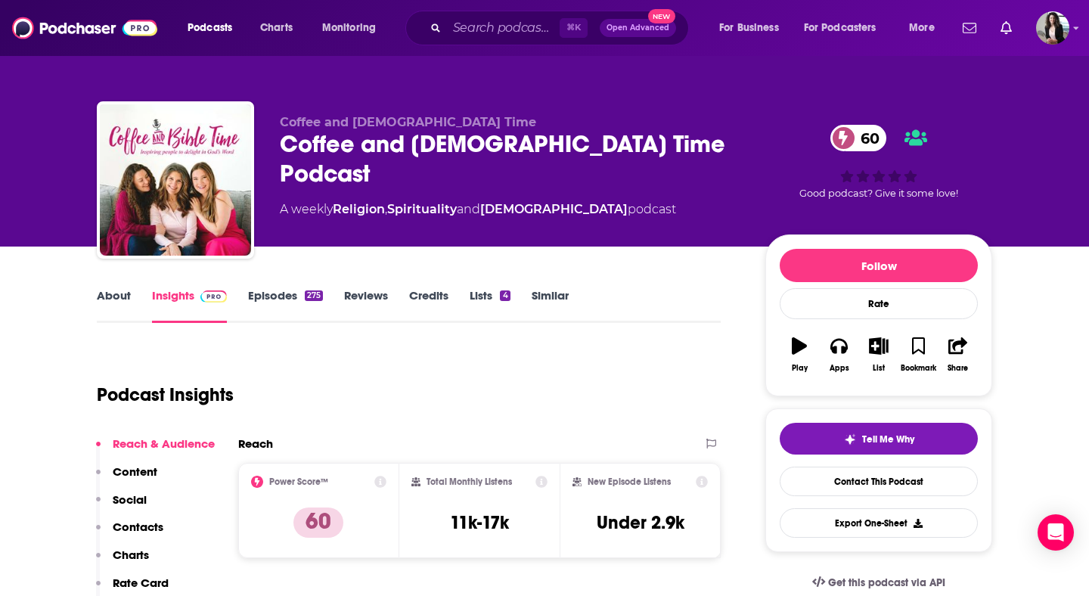
click at [129, 301] on link "About" at bounding box center [114, 305] width 34 height 35
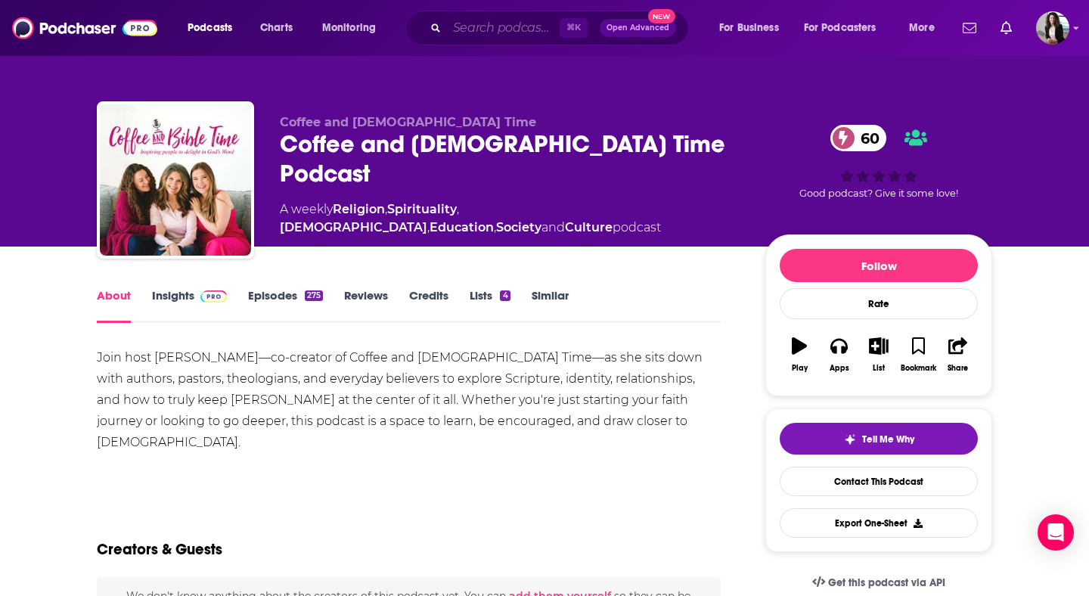
click at [520, 25] on input "Search podcasts, credits, & more..." at bounding box center [503, 28] width 113 height 24
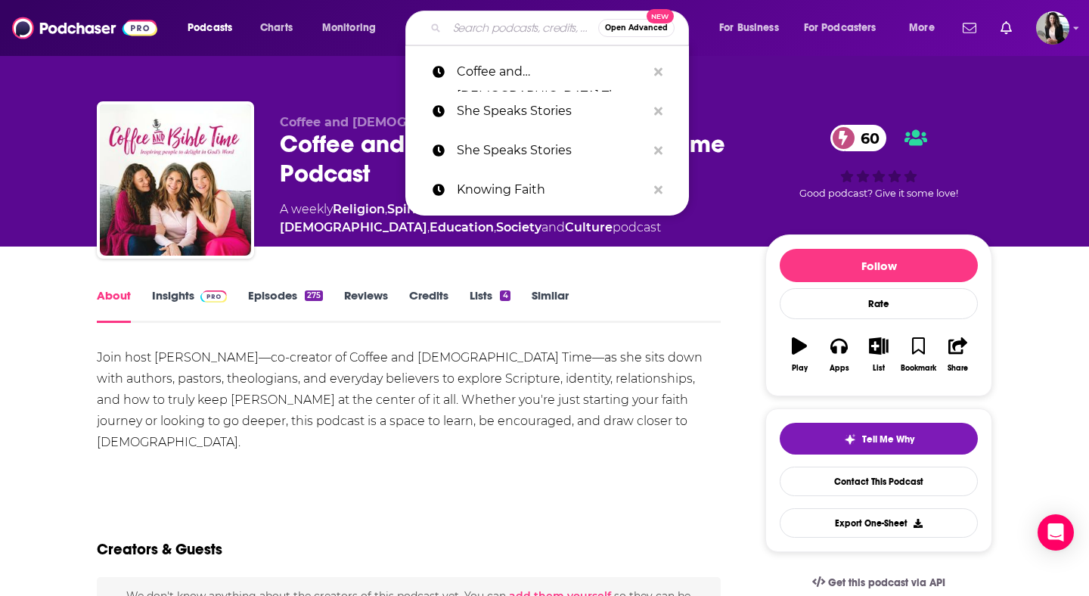
paste input "Love the [DEMOGRAPHIC_DATA]"
type input "Love the [DEMOGRAPHIC_DATA]"
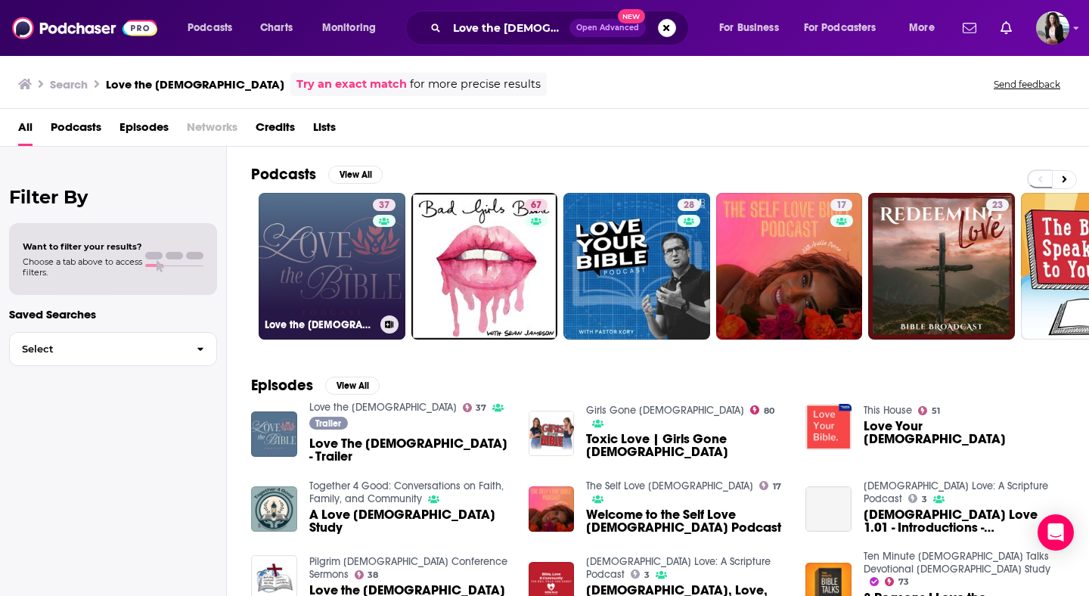
click at [327, 320] on h3 "Love the [DEMOGRAPHIC_DATA]" at bounding box center [320, 324] width 110 height 13
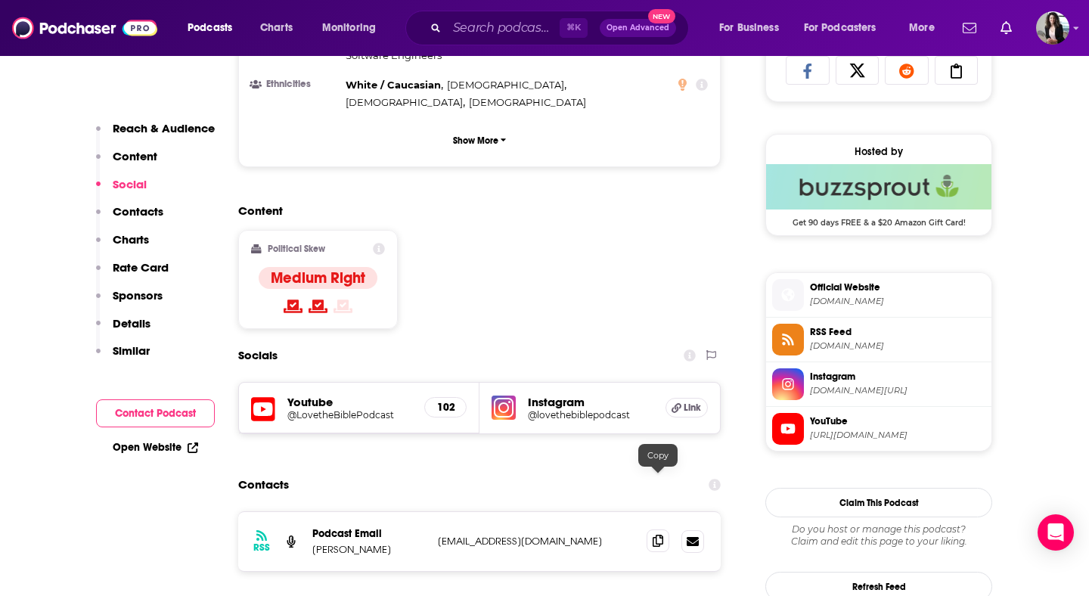
scroll to position [1063, 0]
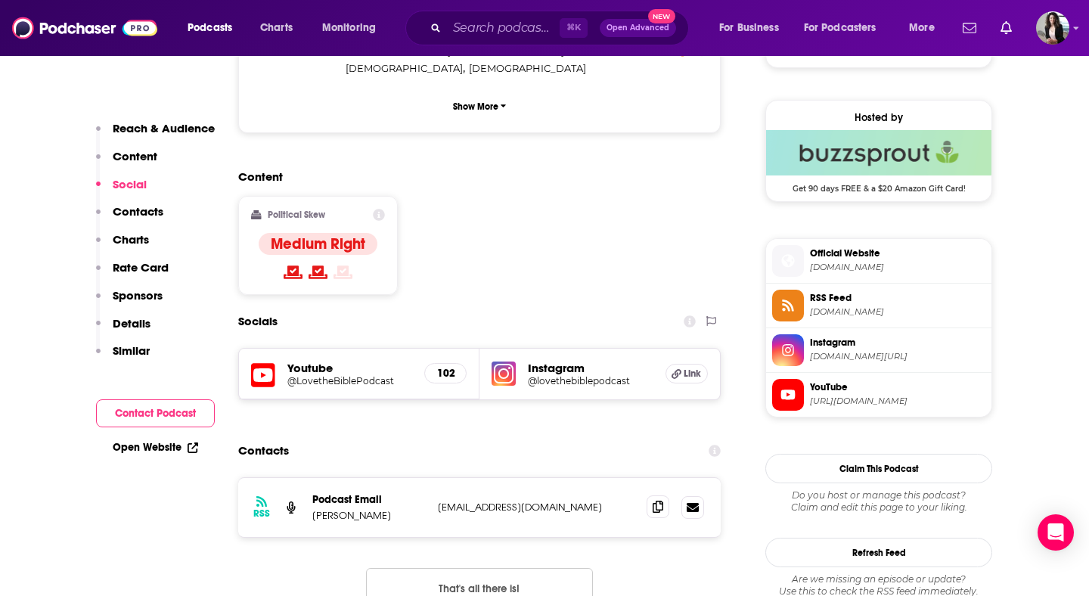
click at [658, 495] on span at bounding box center [658, 506] width 23 height 23
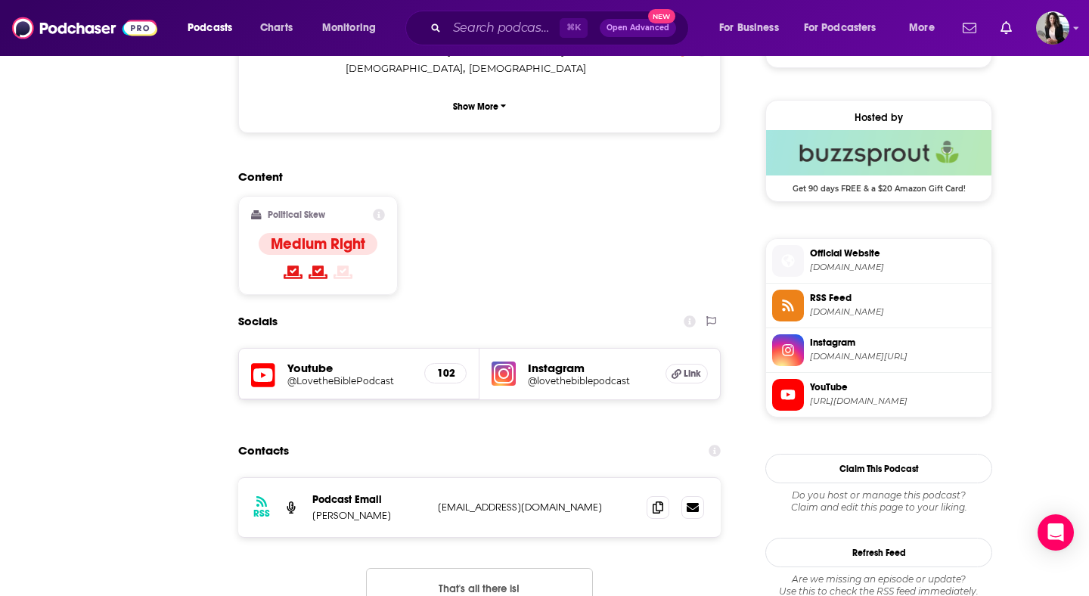
scroll to position [0, 0]
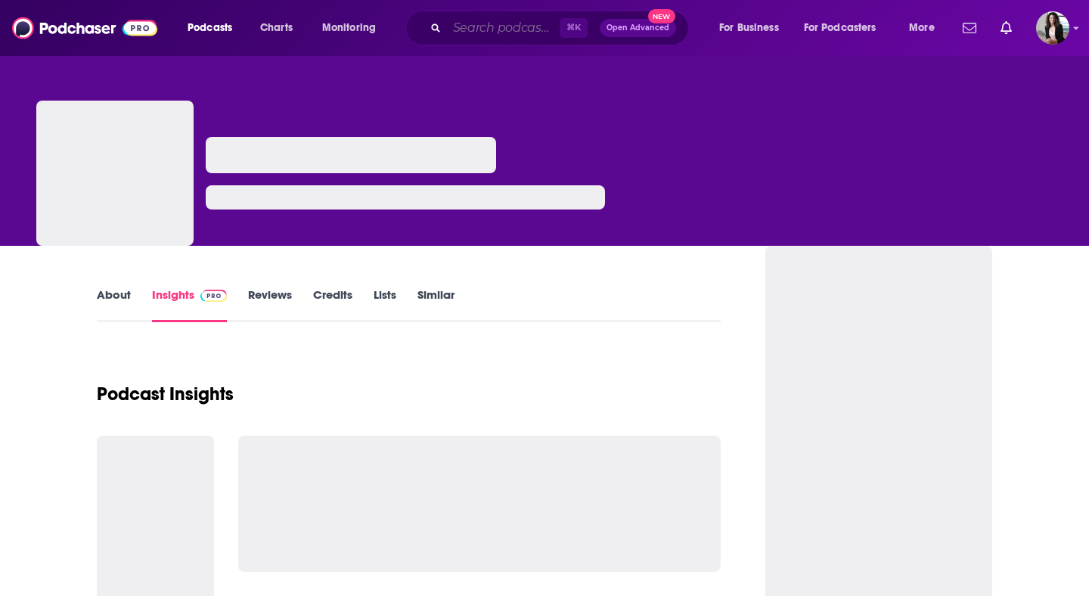
click at [492, 26] on input "Search podcasts, credits, & more..." at bounding box center [503, 28] width 113 height 24
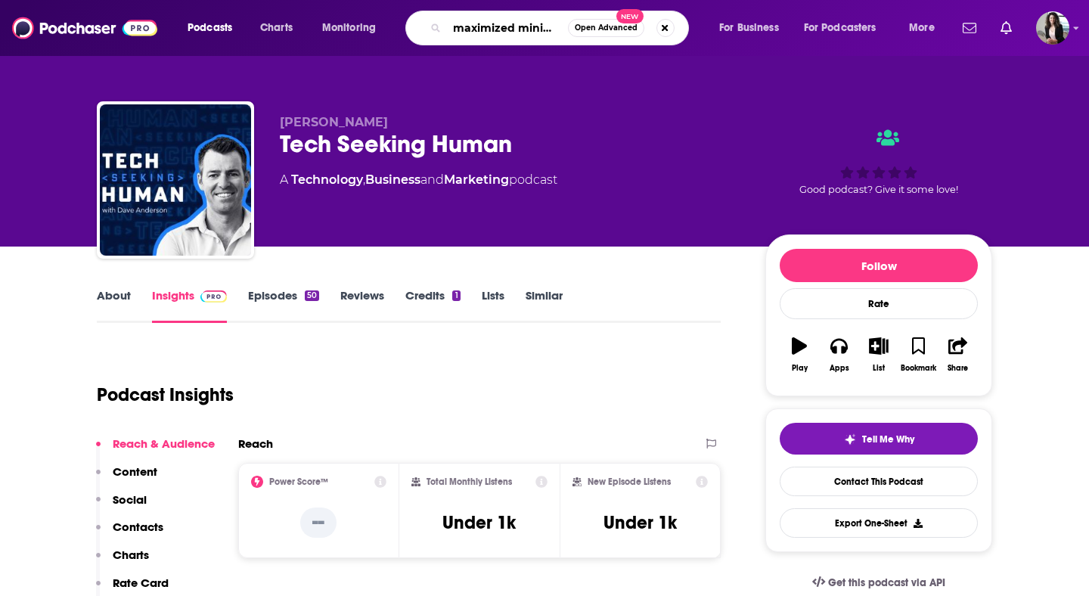
scroll to position [0, 16]
type input "maximized minimalist"
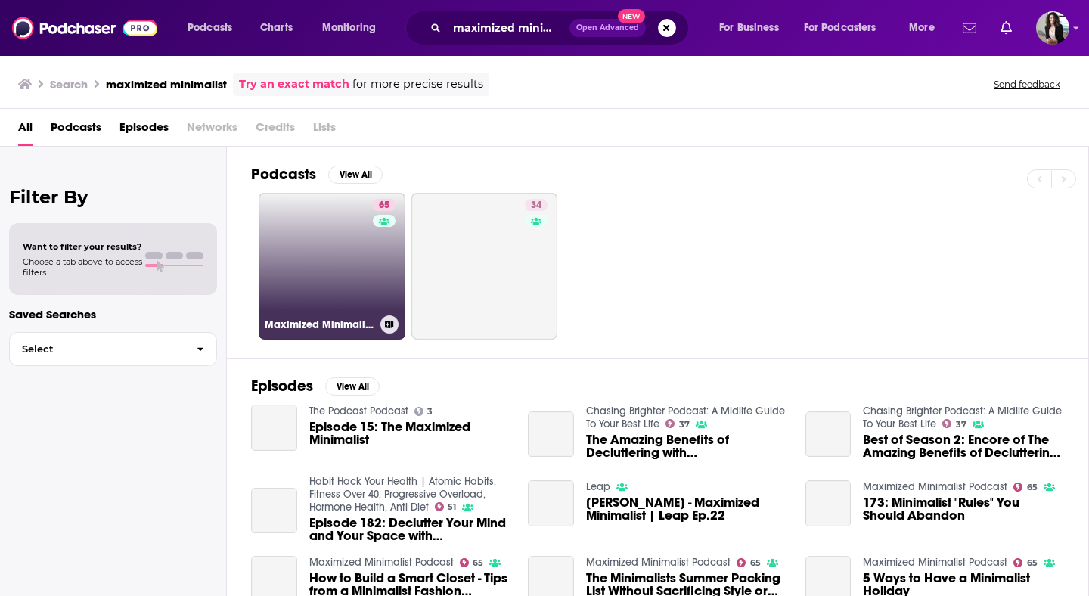
click at [348, 268] on link "65 Maximized Minimalist Podcast" at bounding box center [332, 266] width 147 height 147
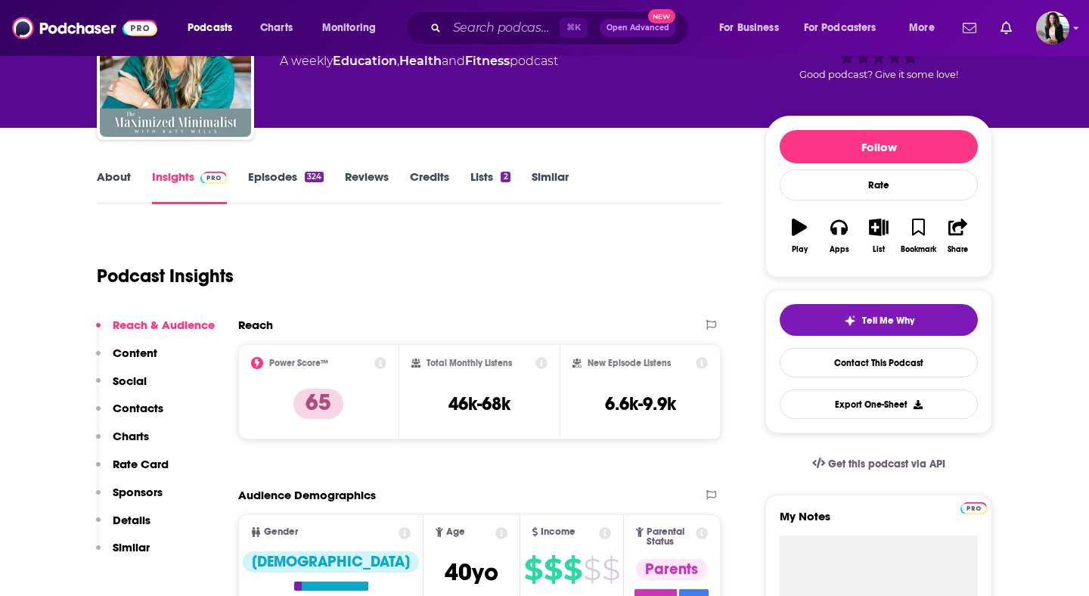
scroll to position [132, 0]
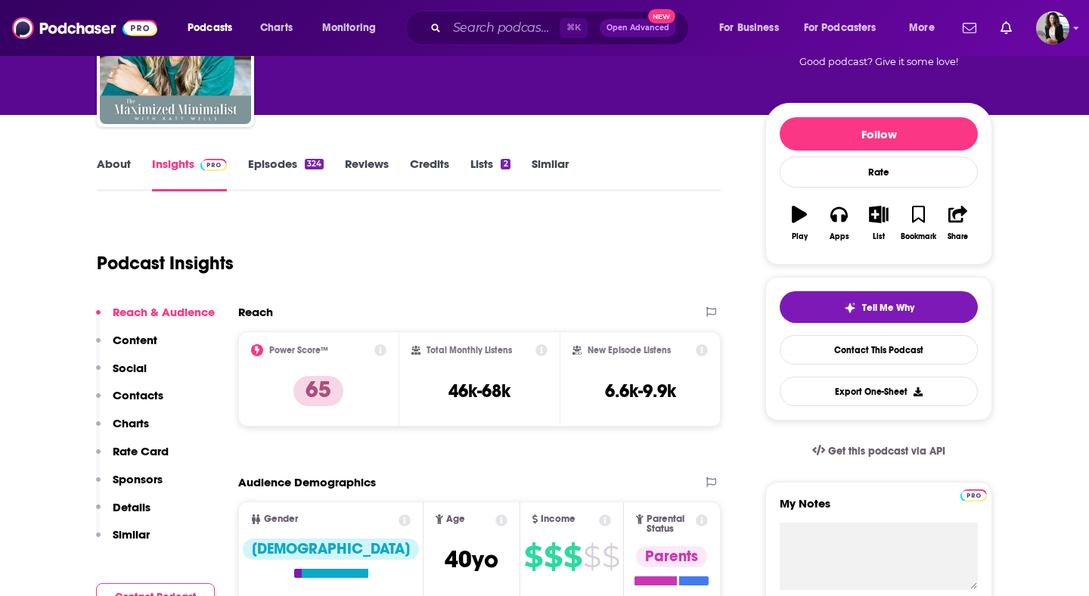
click at [119, 167] on link "About" at bounding box center [114, 174] width 34 height 35
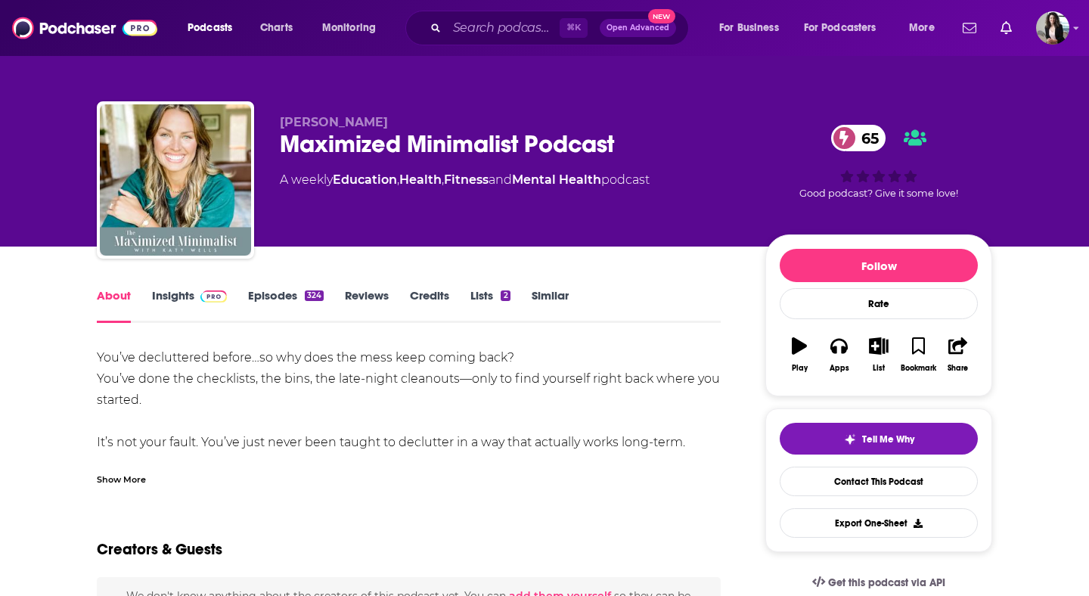
click at [135, 475] on div "Show More" at bounding box center [121, 478] width 49 height 14
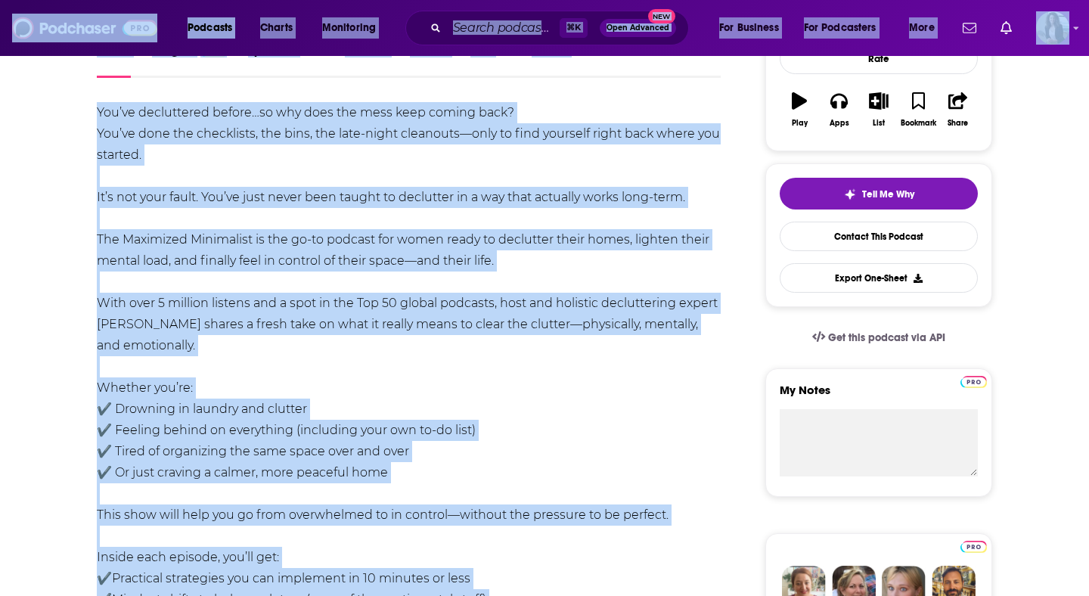
scroll to position [244, 0]
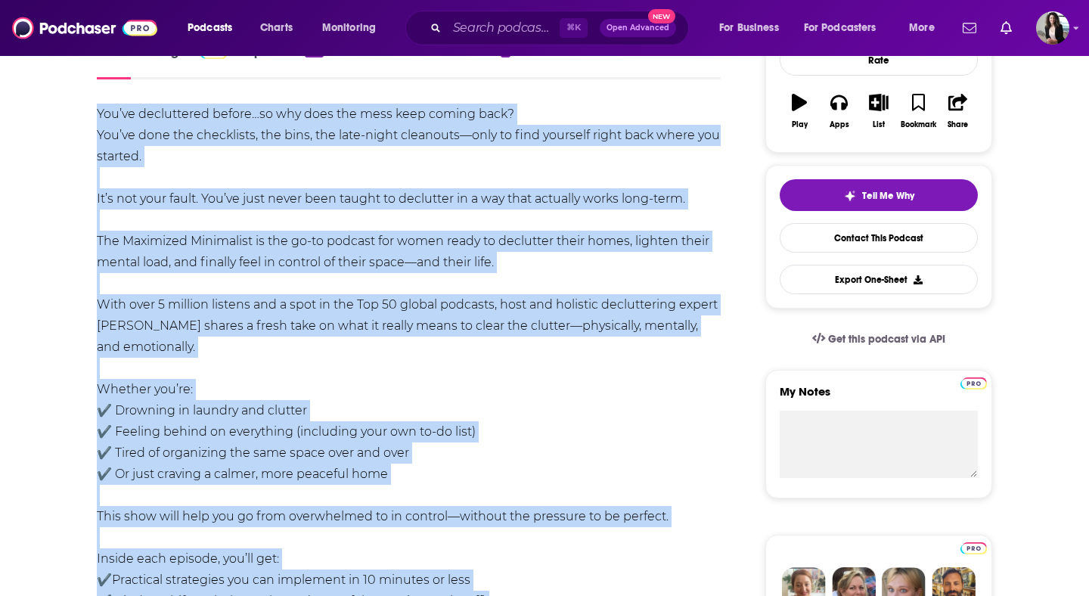
drag, startPoint x: 431, startPoint y: 239, endPoint x: 92, endPoint y: 118, distance: 359.8
copy div "You’ve decluttered before…so why does the mess keep coming back? You’ve done th…"
